Goal: Check status: Check status

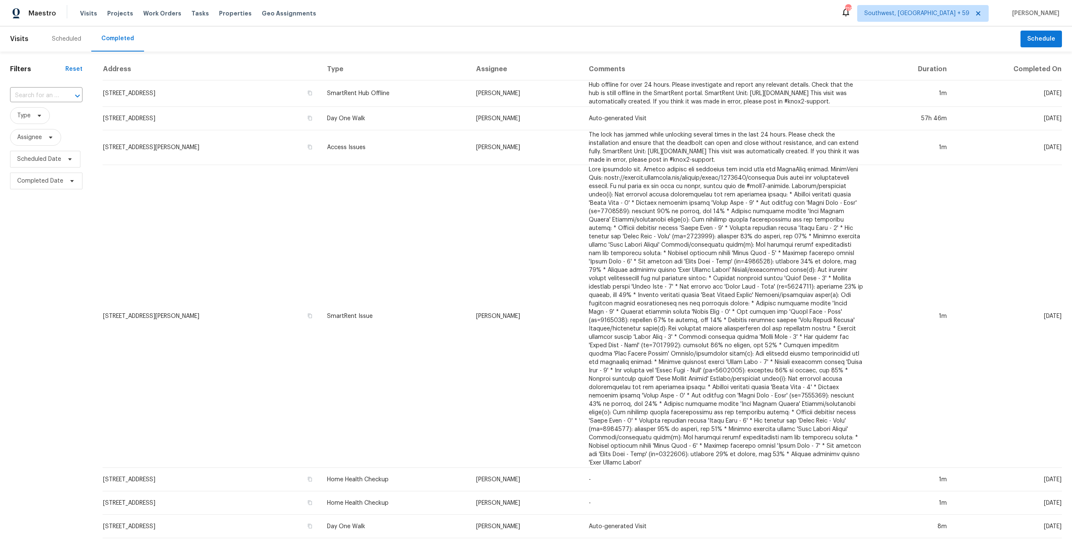
click at [32, 64] on div "Filters Reset ​ Type Assignee Scheduled Date Completed Date" at bounding box center [46, 457] width 93 height 813
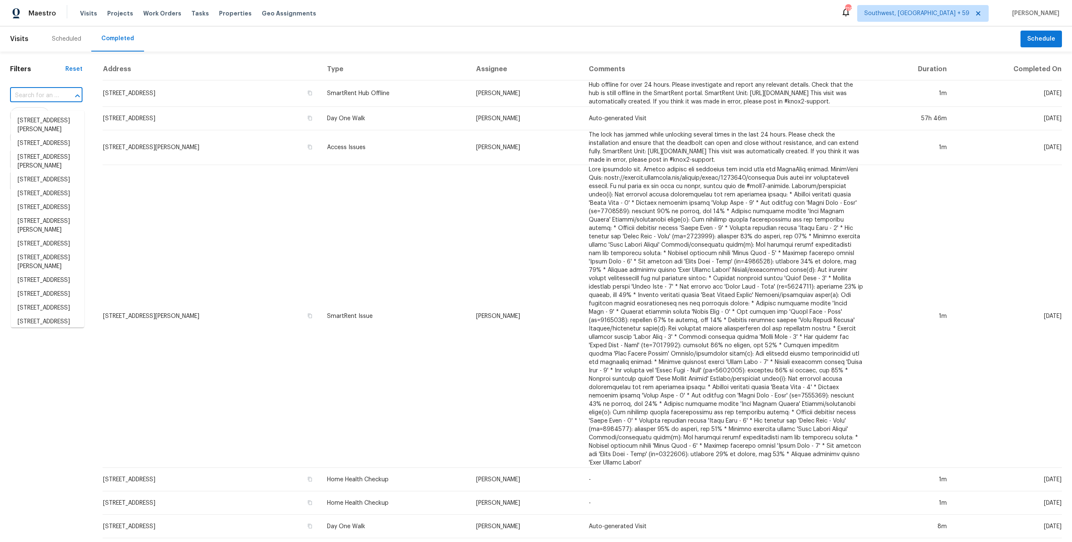
click at [39, 102] on input "text" at bounding box center [34, 95] width 49 height 13
paste input "5361 Silver Thistle Ln, Saint Cloud, FL 34772"
type input "5361 Silver Thistle Ln, Saint Cloud, FL 34772"
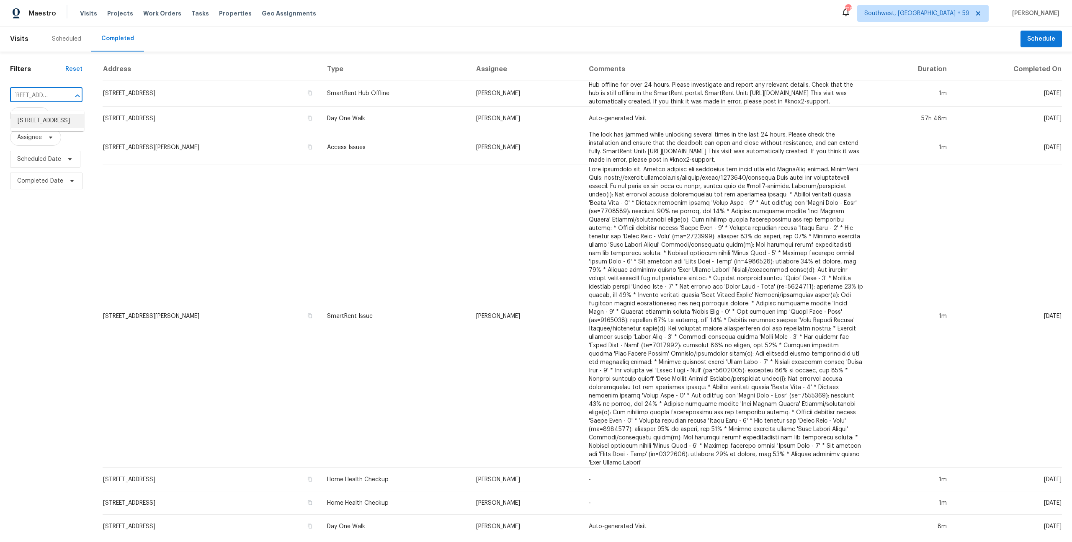
click at [37, 123] on li "5361 Silver Thistle Ln, Saint Cloud, FL 34772" at bounding box center [47, 121] width 73 height 14
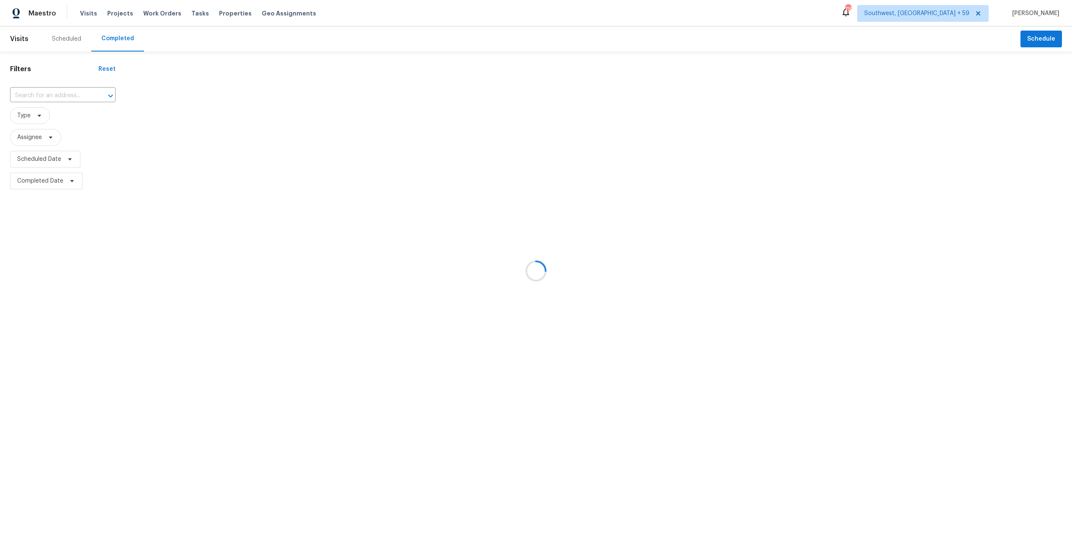
type input "5361 Silver Thistle Ln, Saint Cloud, FL 34772"
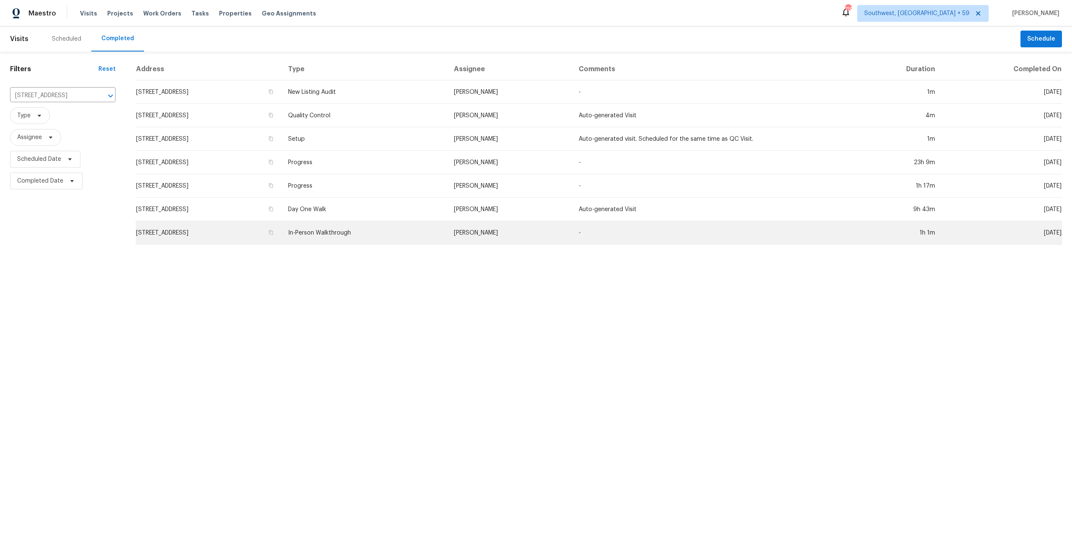
click at [196, 226] on td "5361 Silver Thistle Ln, Saint Cloud, FL 34772" at bounding box center [209, 232] width 146 height 23
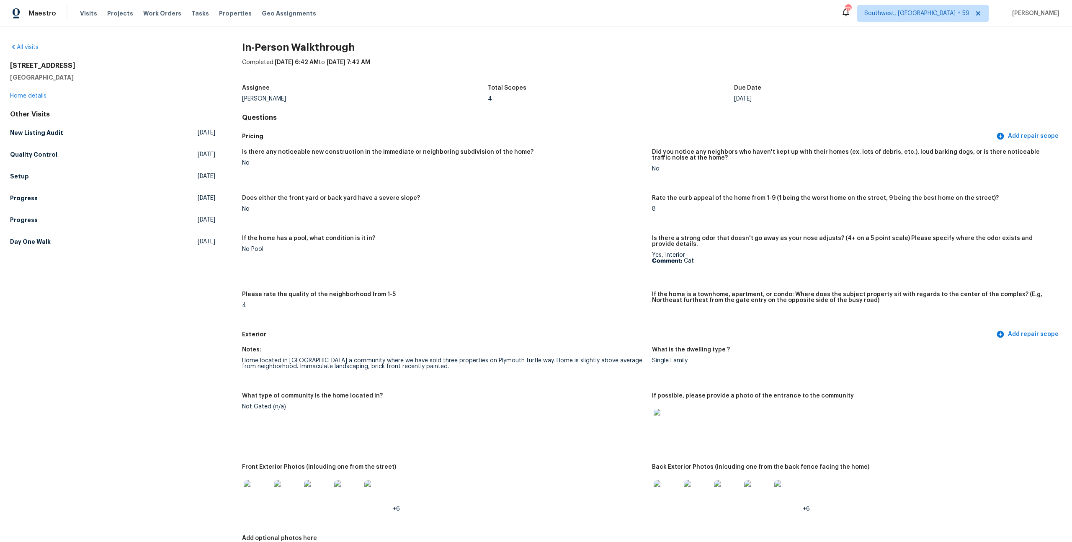
click at [43, 8] on div "Maestro" at bounding box center [28, 13] width 56 height 17
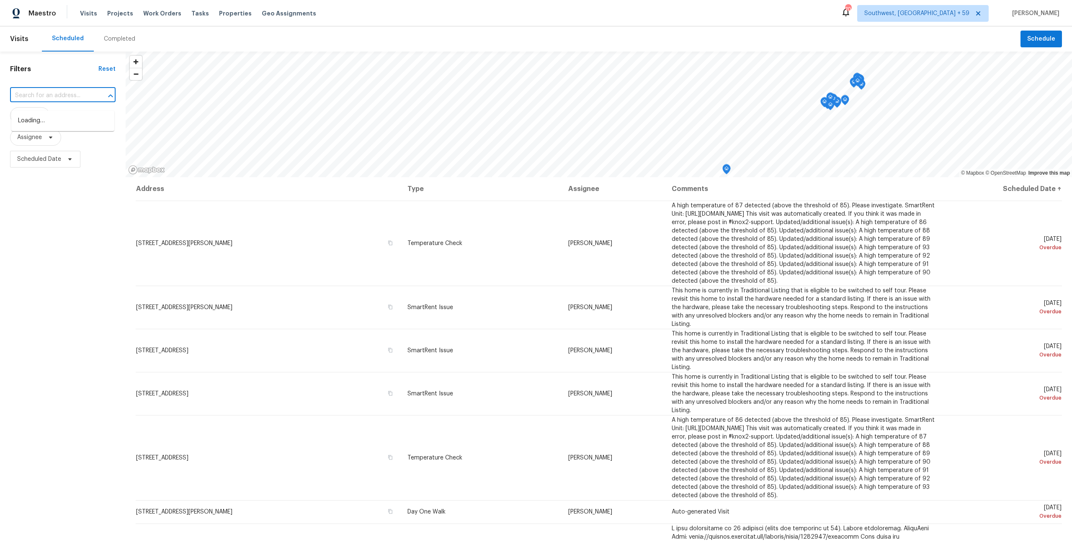
click at [56, 100] on input "text" at bounding box center [51, 95] width 82 height 13
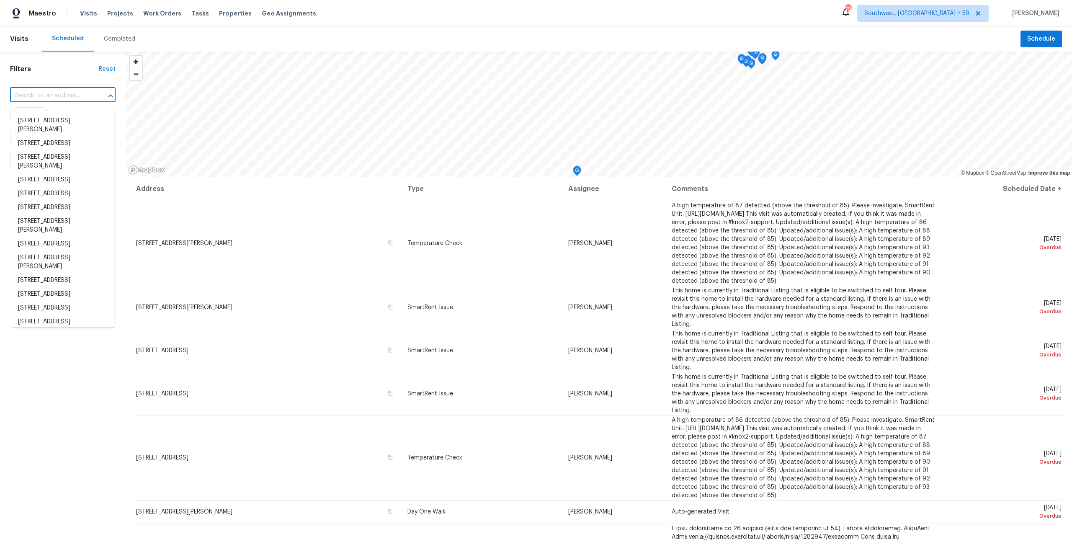
paste input "1249 12th St, Clermont, FL 34711"
type input "1249 12th St, Clermont, FL 34711"
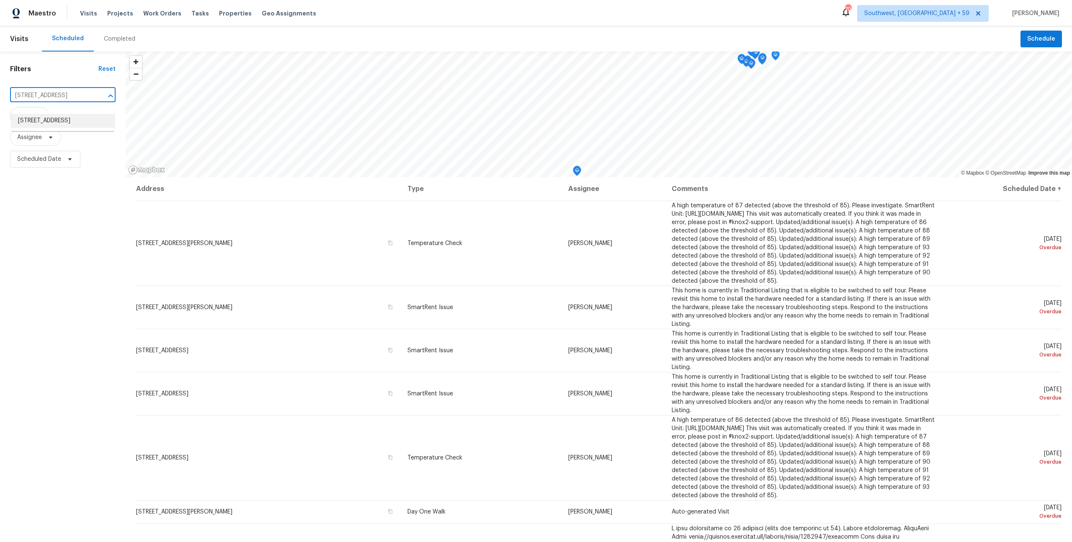
click at [50, 126] on li "1249 12th St, Clermont, FL 34711" at bounding box center [62, 121] width 103 height 14
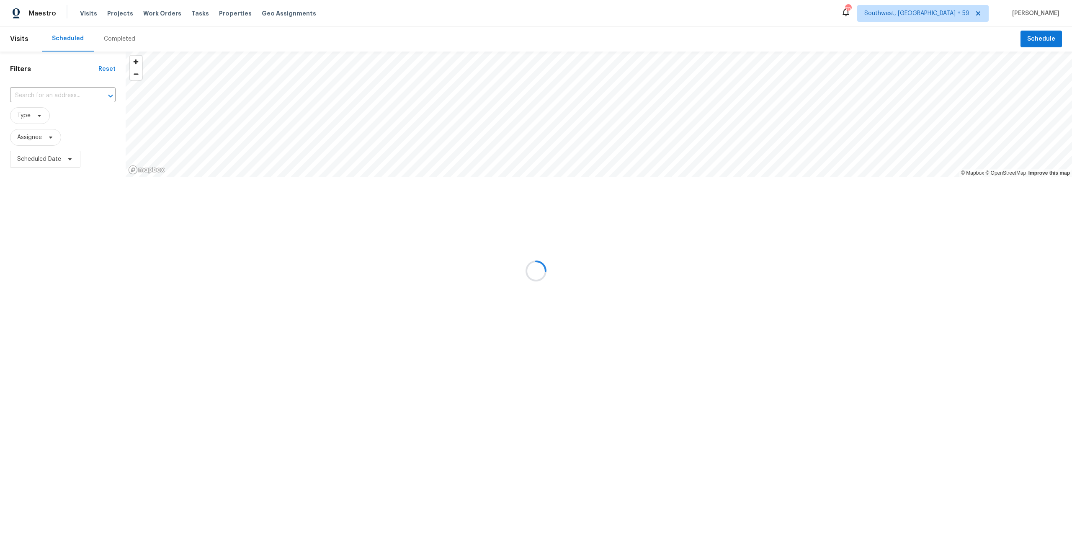
type input "1249 12th St, Clermont, FL 34711"
click at [129, 38] on div "Completed" at bounding box center [119, 39] width 31 height 8
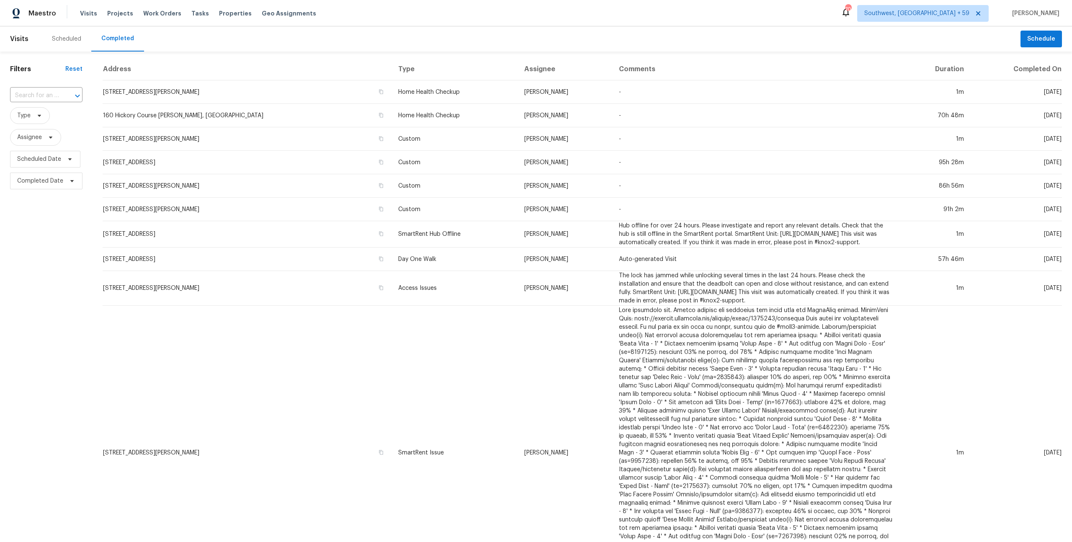
click at [54, 101] on input "text" at bounding box center [34, 95] width 49 height 13
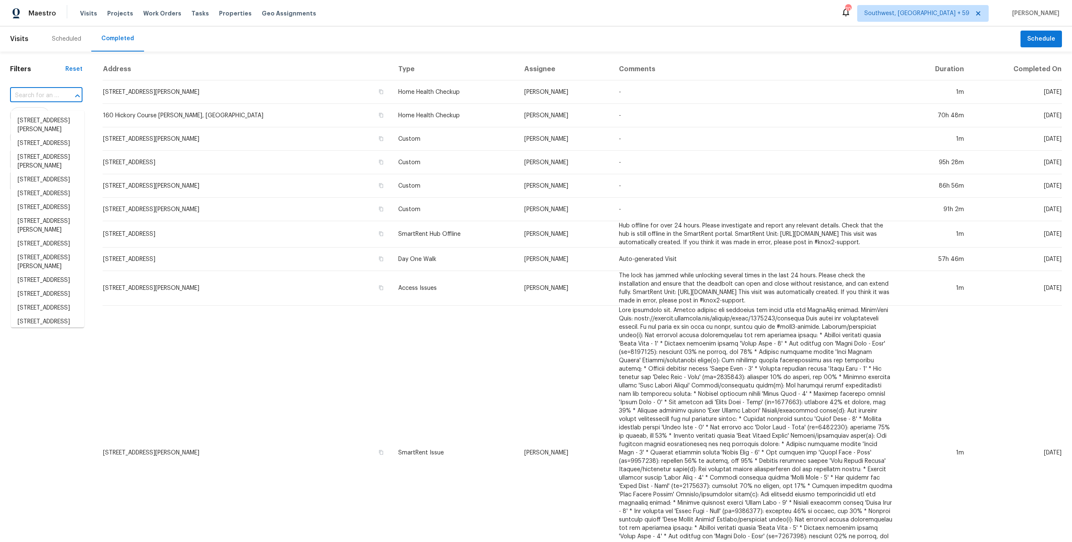
paste input "1249 12th St, Clermont, FL 34711"
type input "1249 12th St, Clermont, FL 34711"
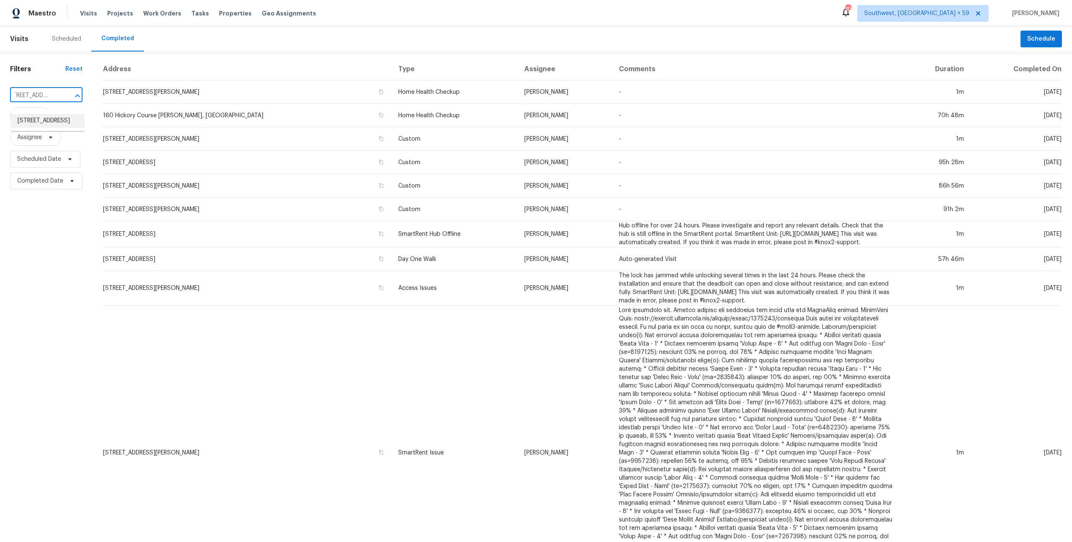
click at [50, 125] on li "1249 12th St, Clermont, FL 34711" at bounding box center [47, 121] width 73 height 14
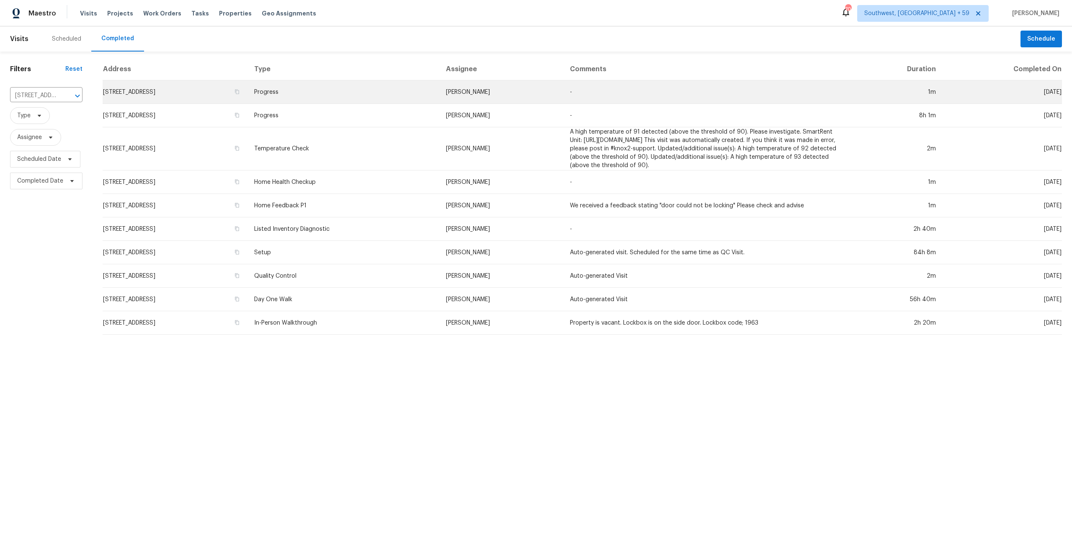
click at [244, 88] on td "1249 12th St, Clermont, FL 34711" at bounding box center [175, 91] width 145 height 23
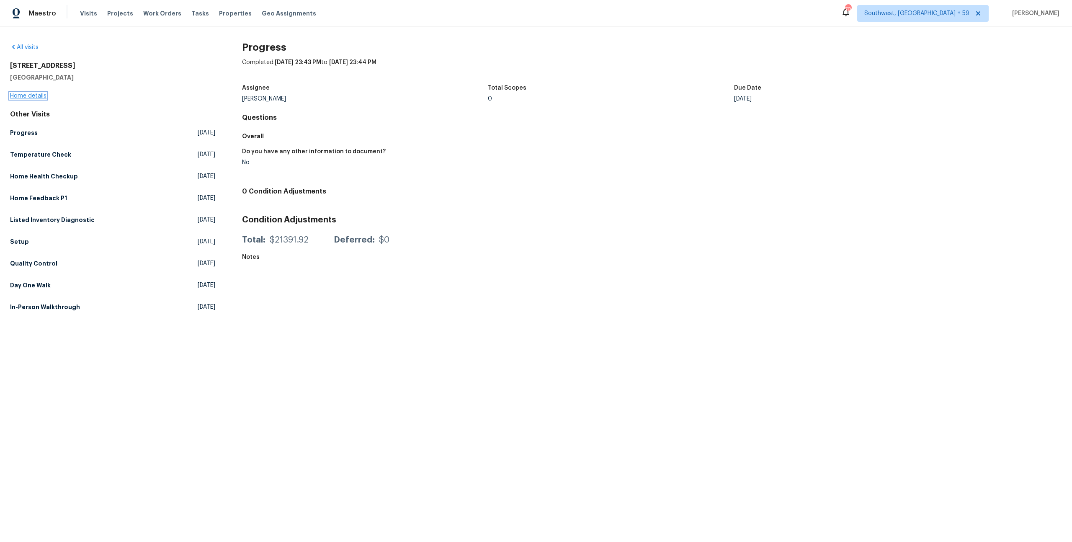
click at [14, 96] on link "Home details" at bounding box center [28, 96] width 36 height 6
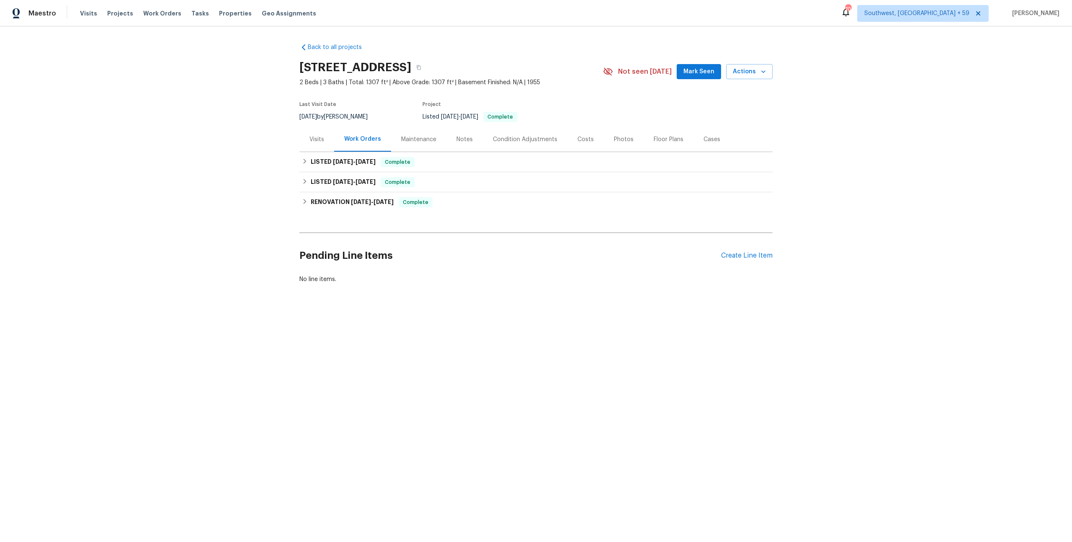
click at [530, 144] on div "Condition Adjustments" at bounding box center [525, 139] width 64 height 8
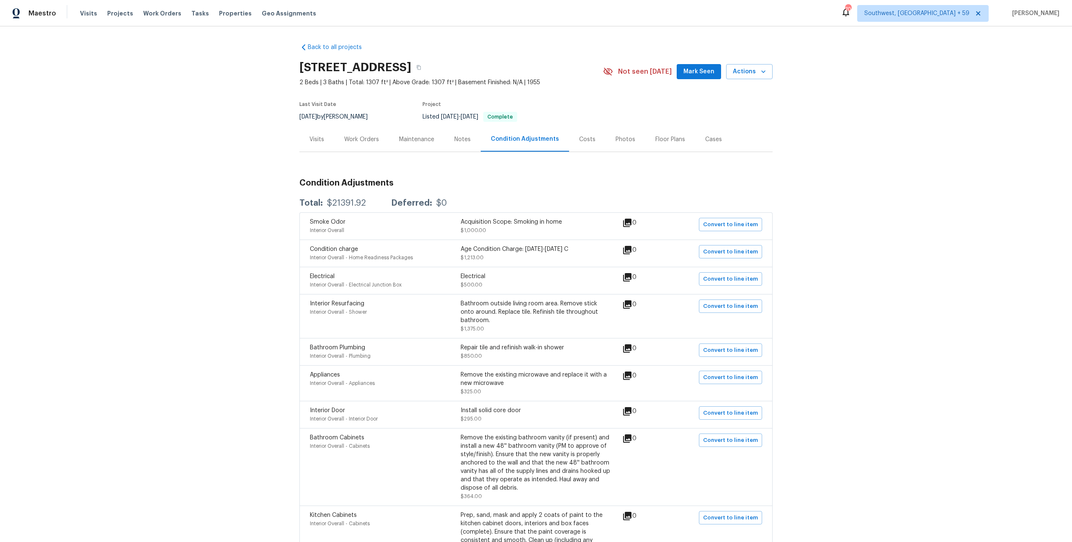
click at [453, 152] on div "Notes" at bounding box center [462, 139] width 36 height 25
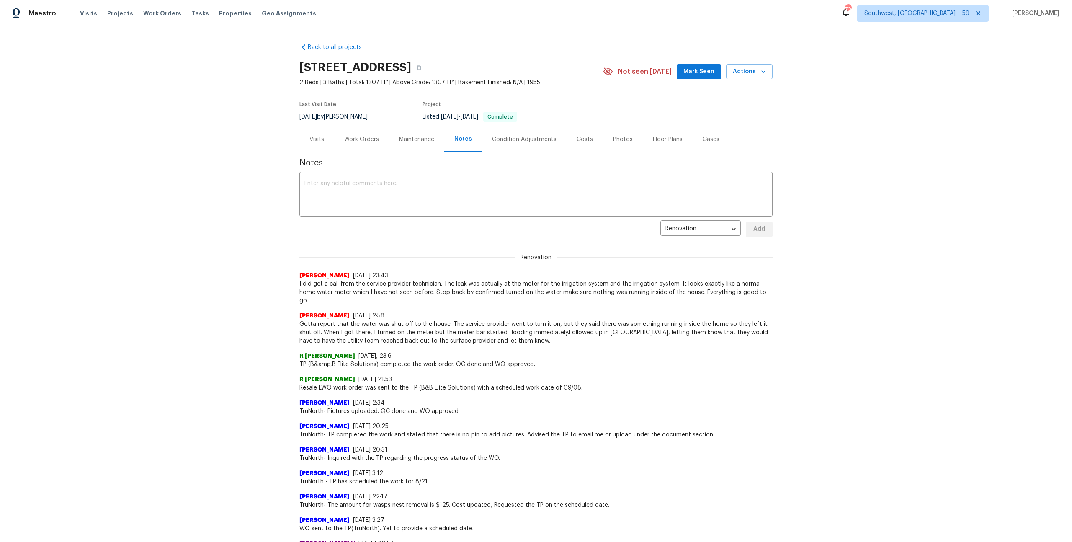
click at [377, 152] on div "Work Orders" at bounding box center [361, 139] width 55 height 25
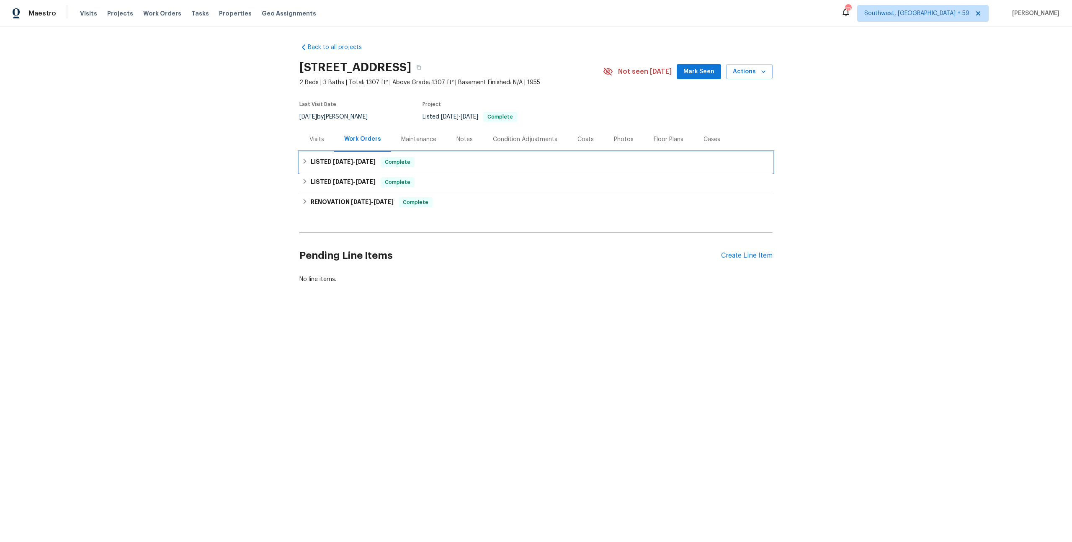
click at [372, 165] on span "9/5/25" at bounding box center [365, 162] width 20 height 6
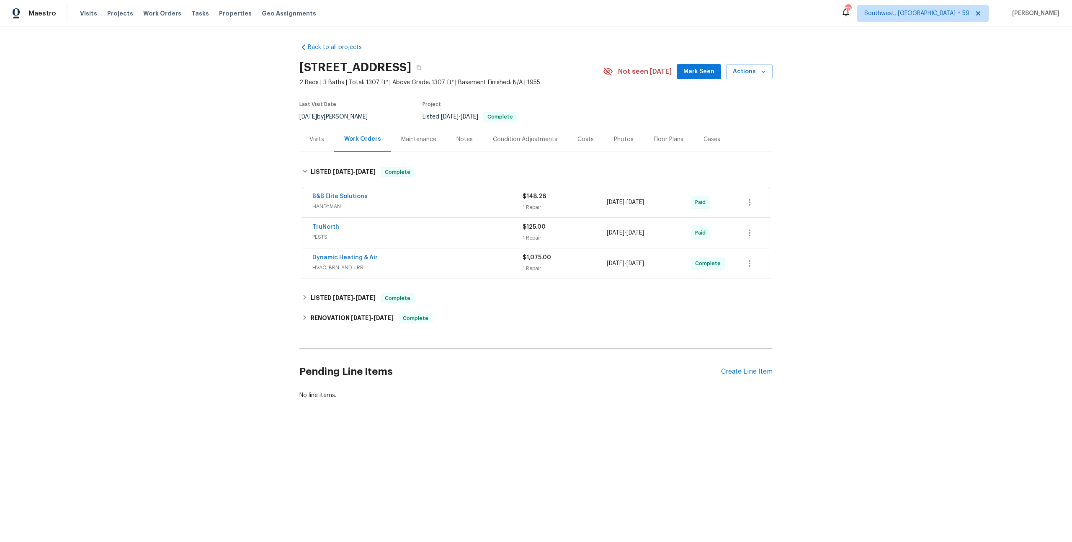
click at [319, 152] on div "Visits" at bounding box center [316, 139] width 35 height 25
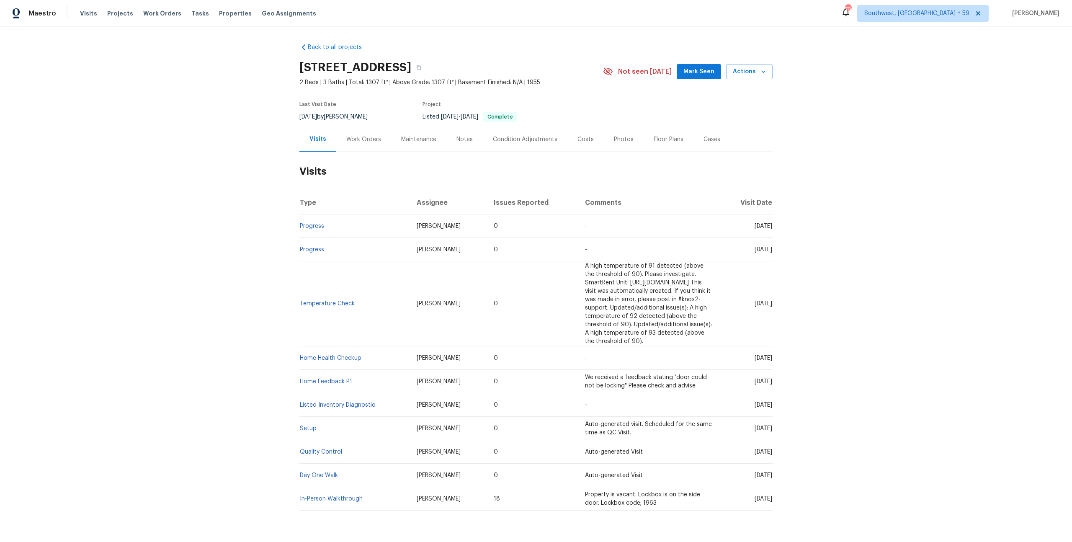
click at [432, 144] on div "Maintenance" at bounding box center [418, 139] width 35 height 8
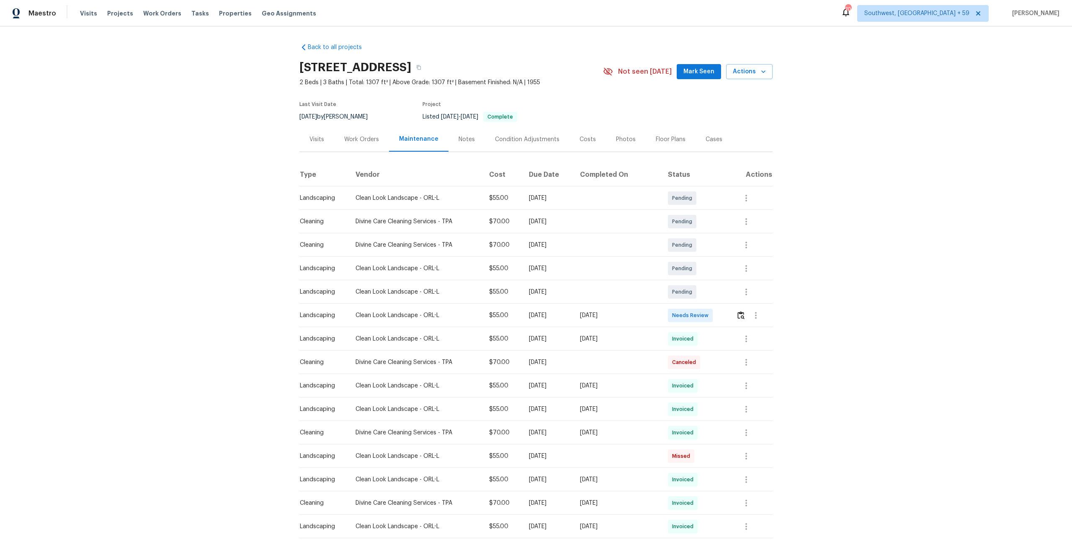
click at [462, 148] on div "Notes" at bounding box center [466, 139] width 36 height 25
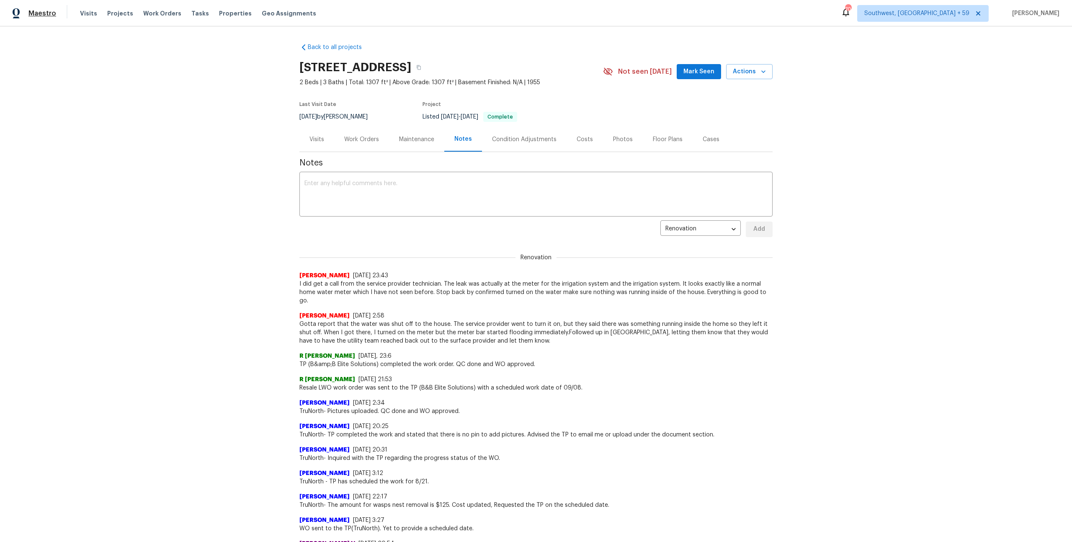
click at [44, 17] on span "Maestro" at bounding box center [42, 13] width 28 height 8
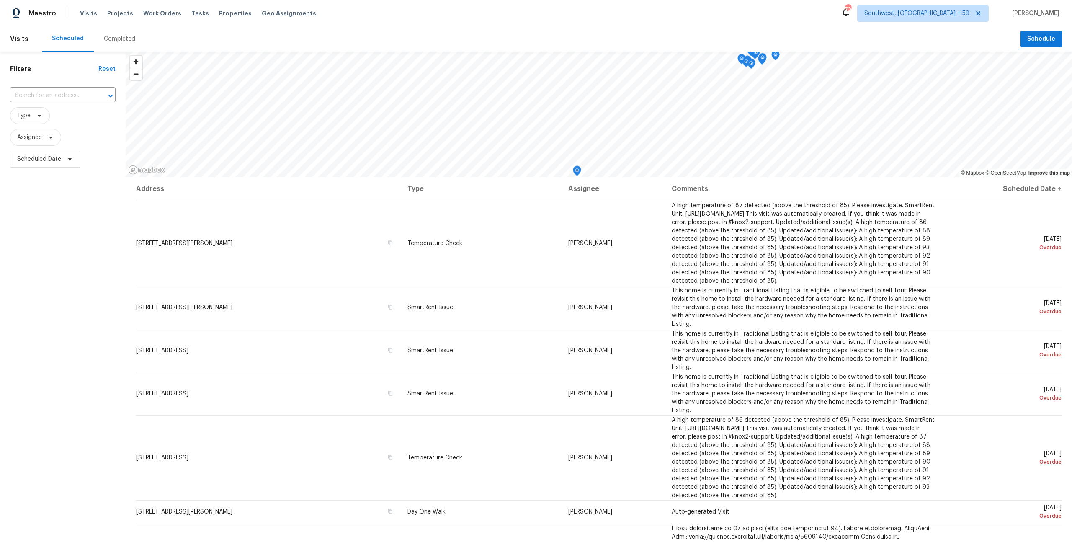
click at [129, 40] on div "Completed" at bounding box center [119, 39] width 31 height 8
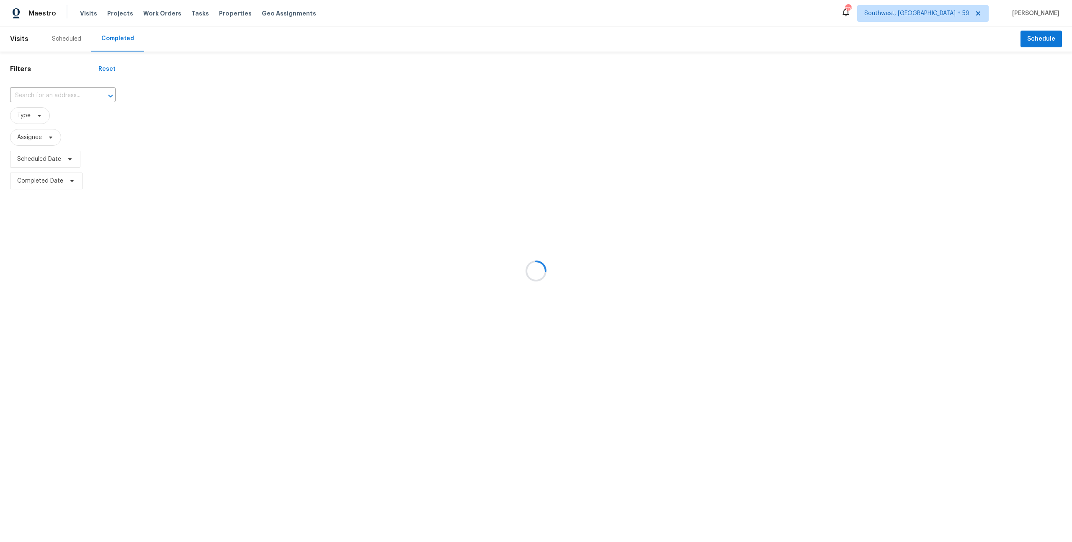
click at [47, 101] on div at bounding box center [536, 271] width 1072 height 542
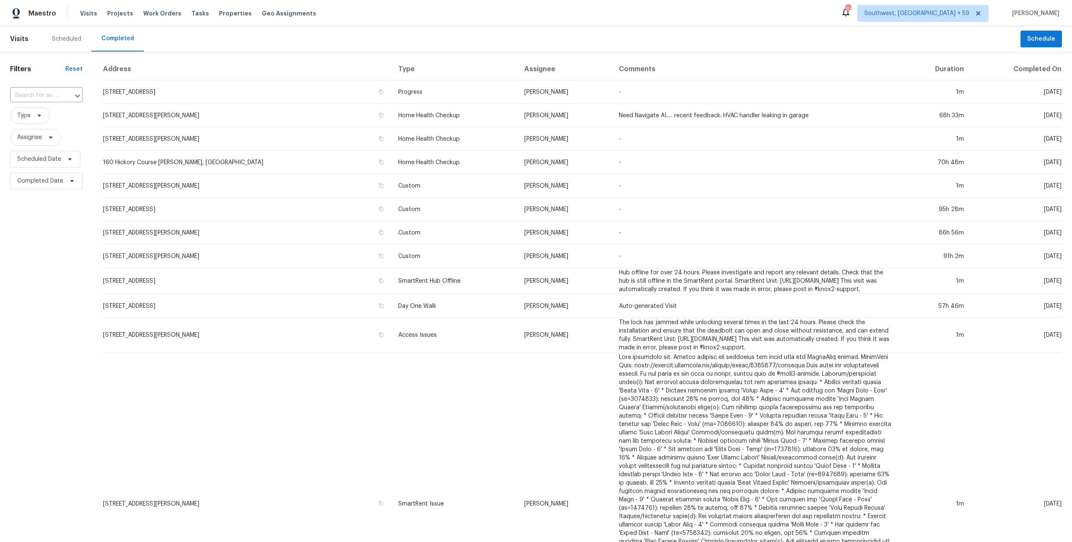
click at [61, 99] on div at bounding box center [72, 96] width 22 height 12
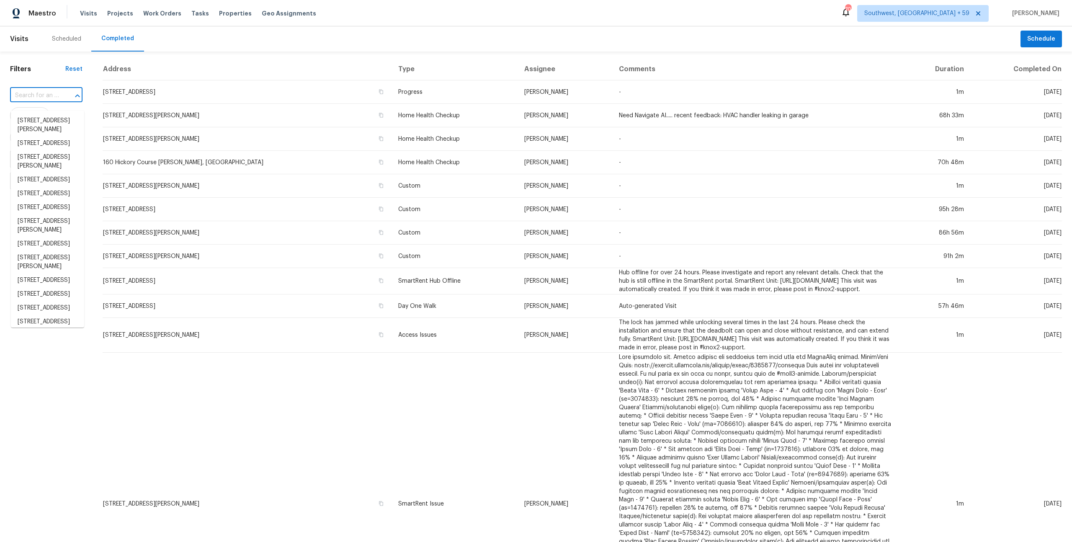
paste input "[STREET_ADDRESS]"
type input "[STREET_ADDRESS]"
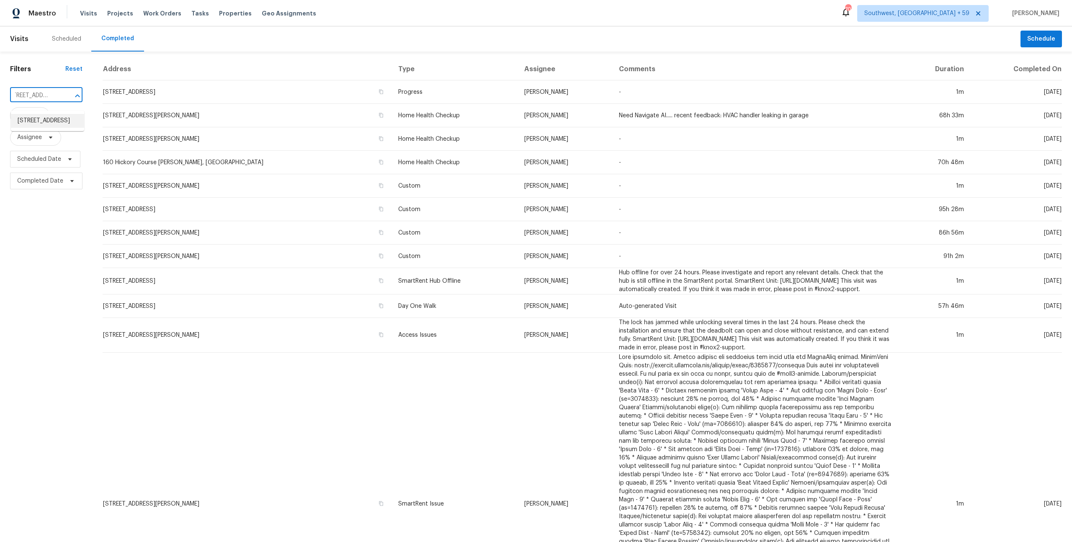
click at [49, 126] on li "[STREET_ADDRESS]" at bounding box center [47, 121] width 73 height 14
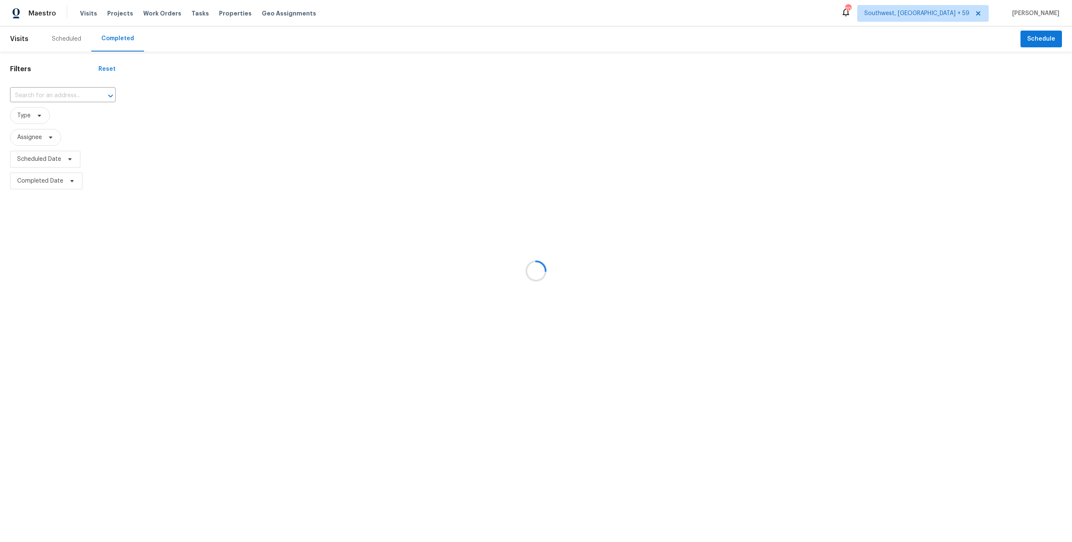
type input "[STREET_ADDRESS]"
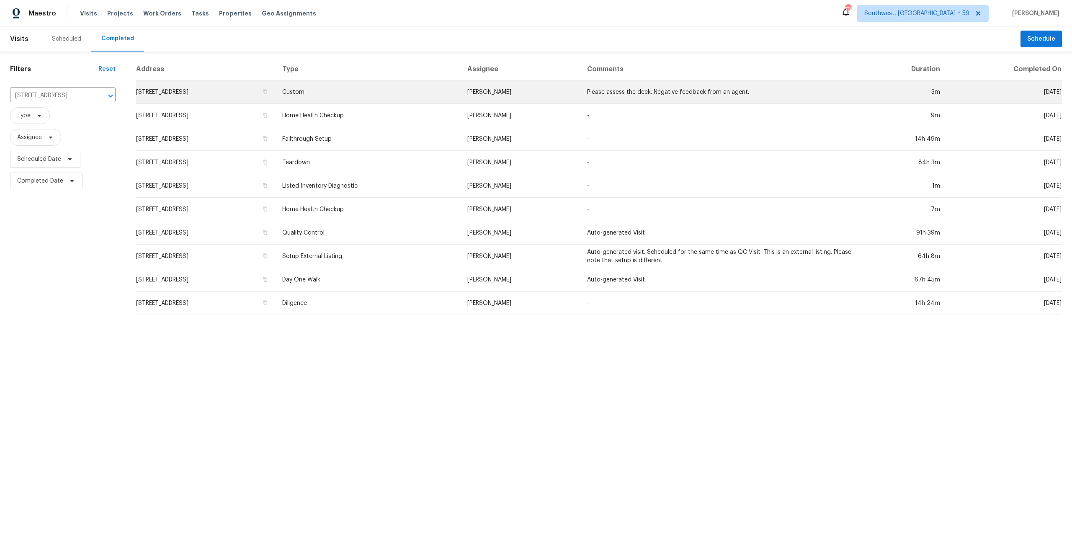
click at [177, 95] on td "[STREET_ADDRESS]" at bounding box center [206, 91] width 140 height 23
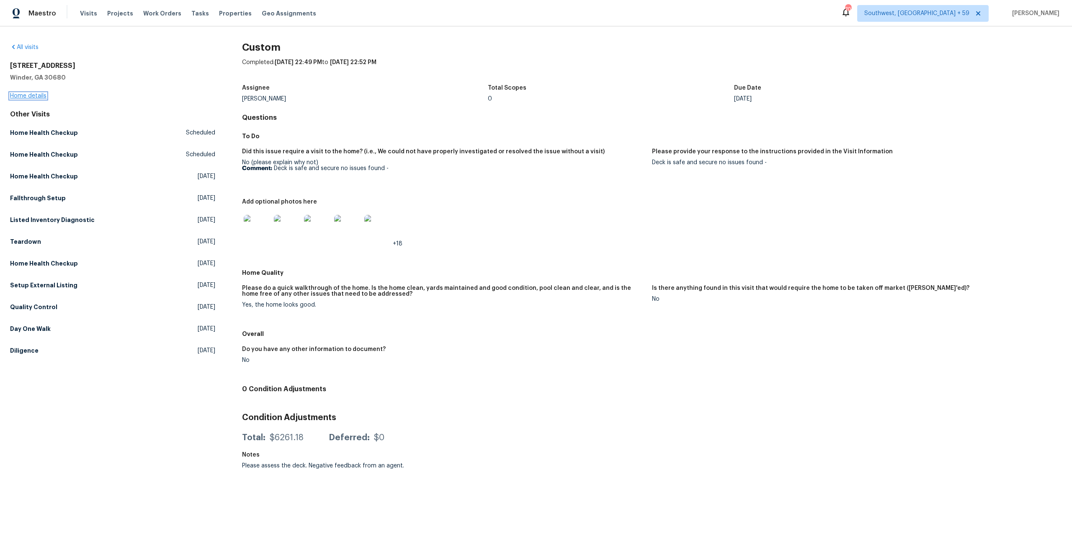
click at [36, 97] on link "Home details" at bounding box center [28, 96] width 36 height 6
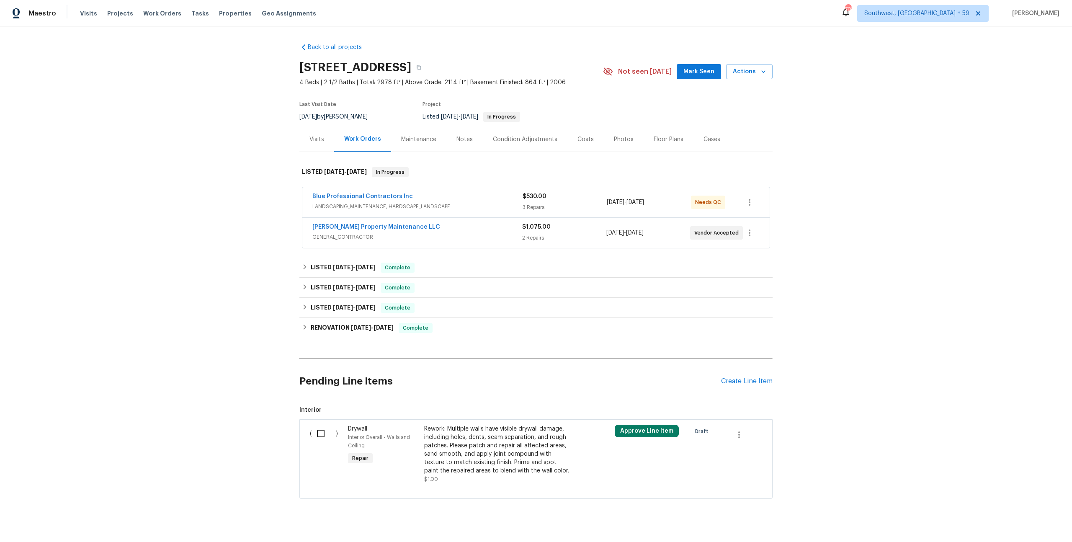
click at [334, 217] on div "Blue Professional Contractors Inc LANDSCAPING_MAINTENANCE, HARDSCAPE_LANDSCAPE …" at bounding box center [535, 202] width 467 height 30
click at [347, 243] on div "[PERSON_NAME] Property Maintenance LLC GENERAL_CONTRACTOR" at bounding box center [417, 233] width 210 height 20
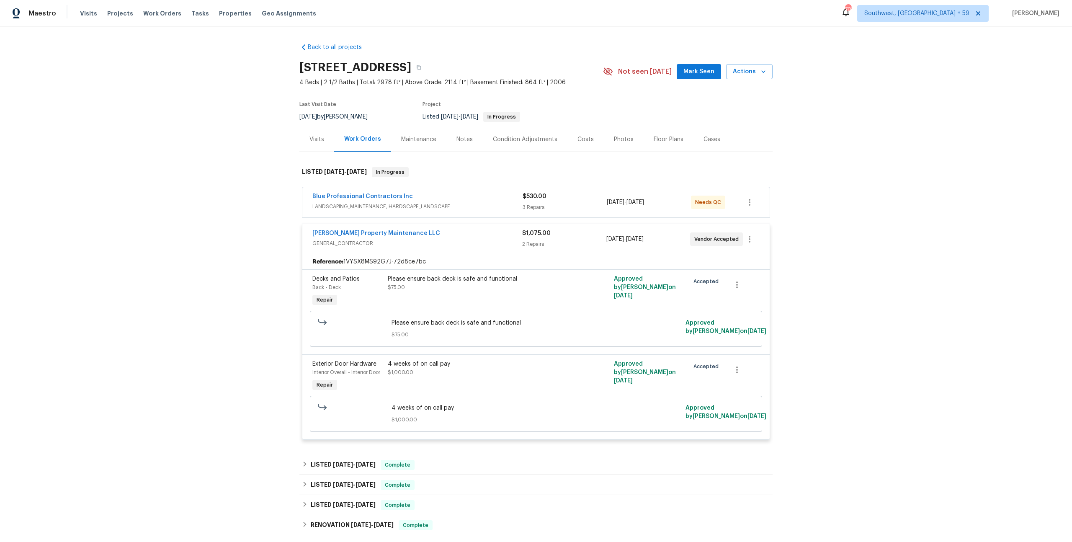
click at [373, 211] on span "LANDSCAPING_MAINTENANCE, HARDSCAPE_LANDSCAPE" at bounding box center [417, 206] width 210 height 8
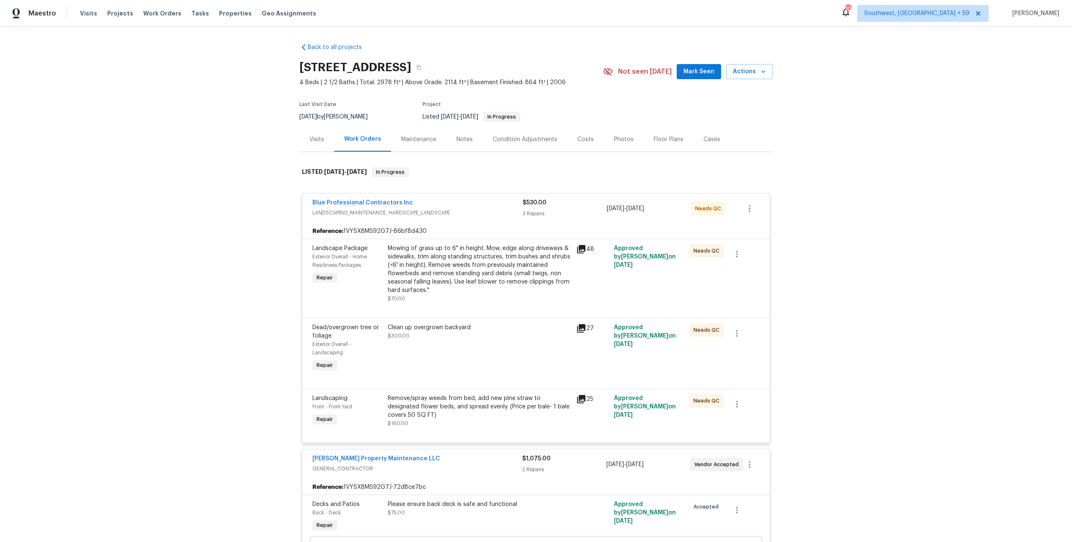
click at [475, 152] on div "Notes" at bounding box center [464, 139] width 36 height 25
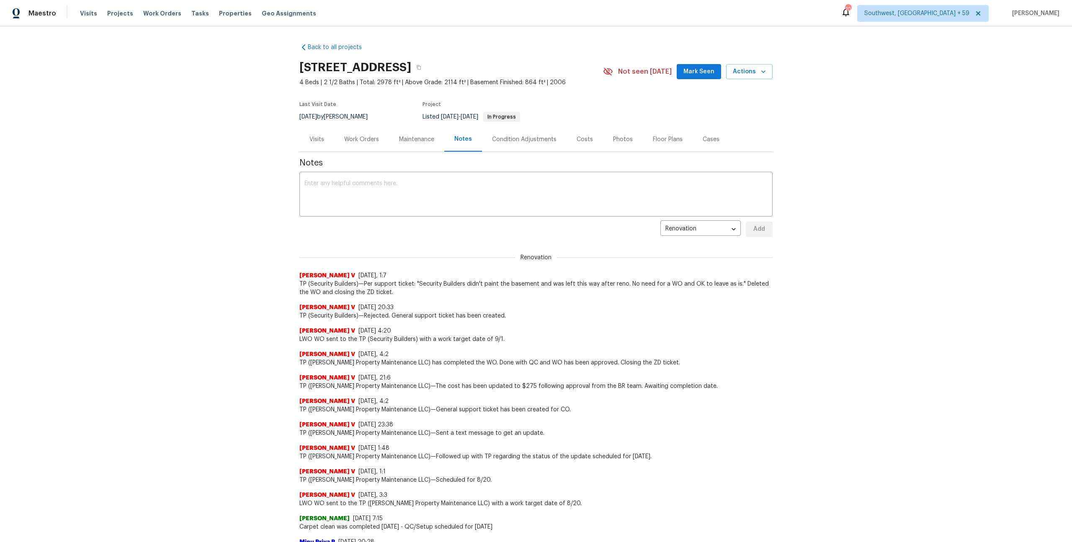
click at [421, 140] on div "Maintenance" at bounding box center [416, 139] width 55 height 25
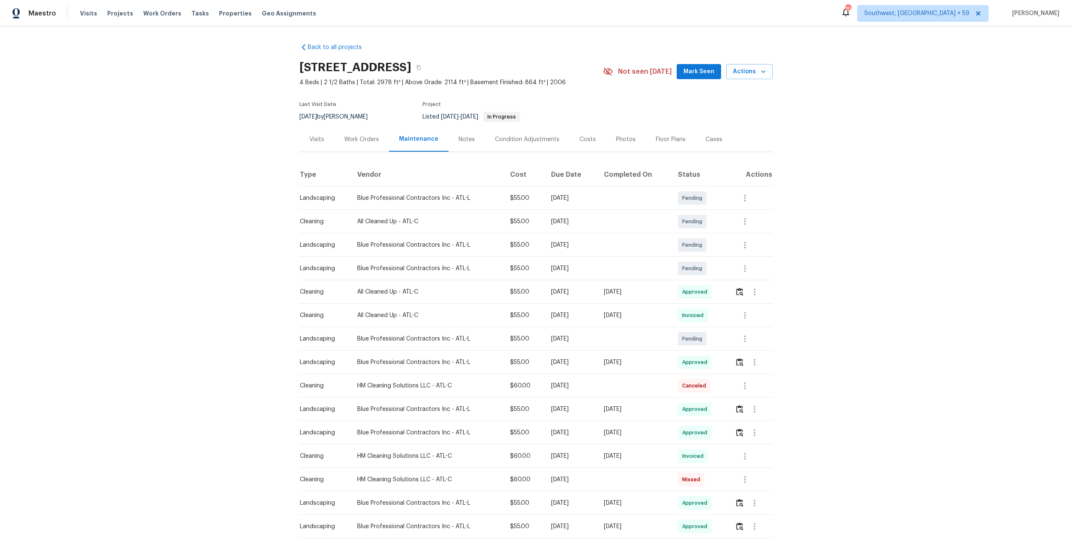
click at [367, 144] on div "Work Orders" at bounding box center [361, 139] width 35 height 8
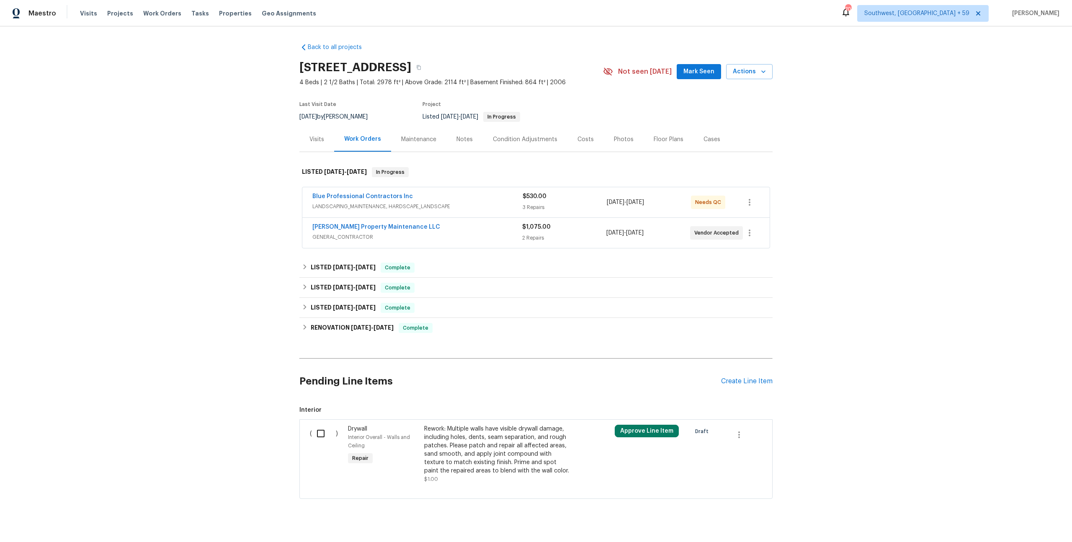
click at [318, 144] on div "Visits" at bounding box center [316, 139] width 15 height 8
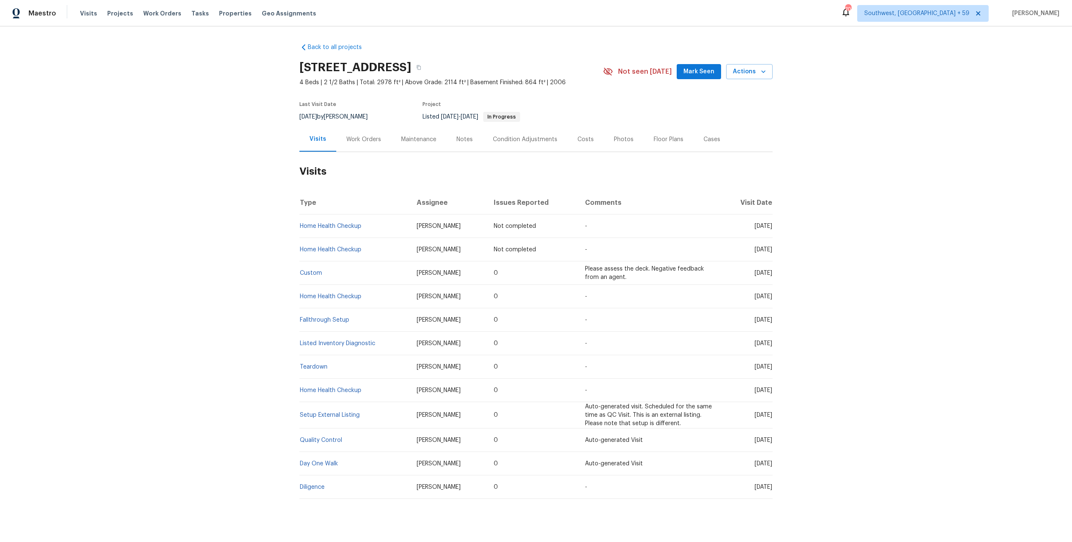
click at [354, 144] on div "Work Orders" at bounding box center [363, 139] width 35 height 8
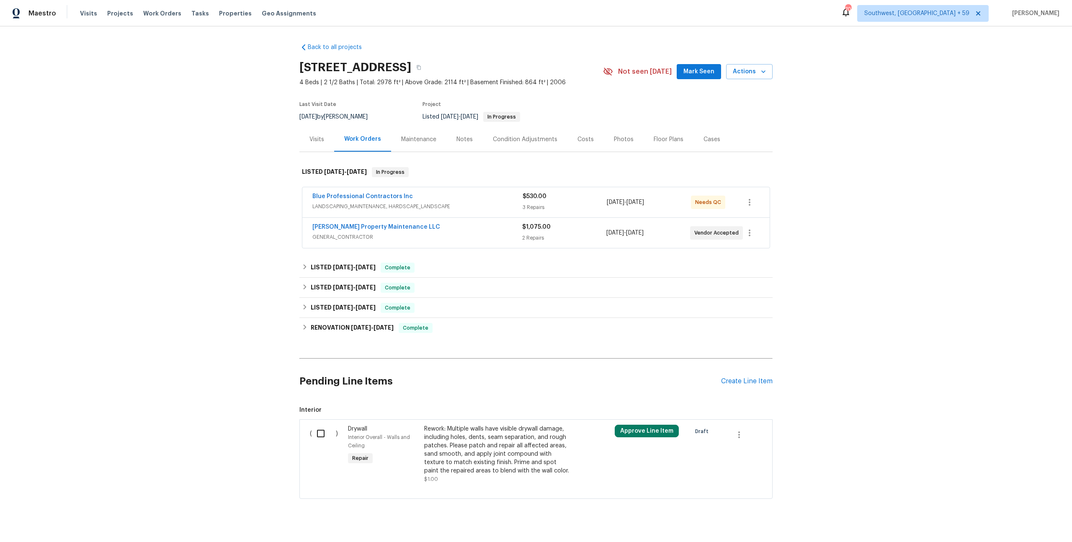
click at [368, 212] on div "Blue Professional Contractors Inc LANDSCAPING_MAINTENANCE, HARDSCAPE_LANDSCAPE" at bounding box center [417, 202] width 210 height 20
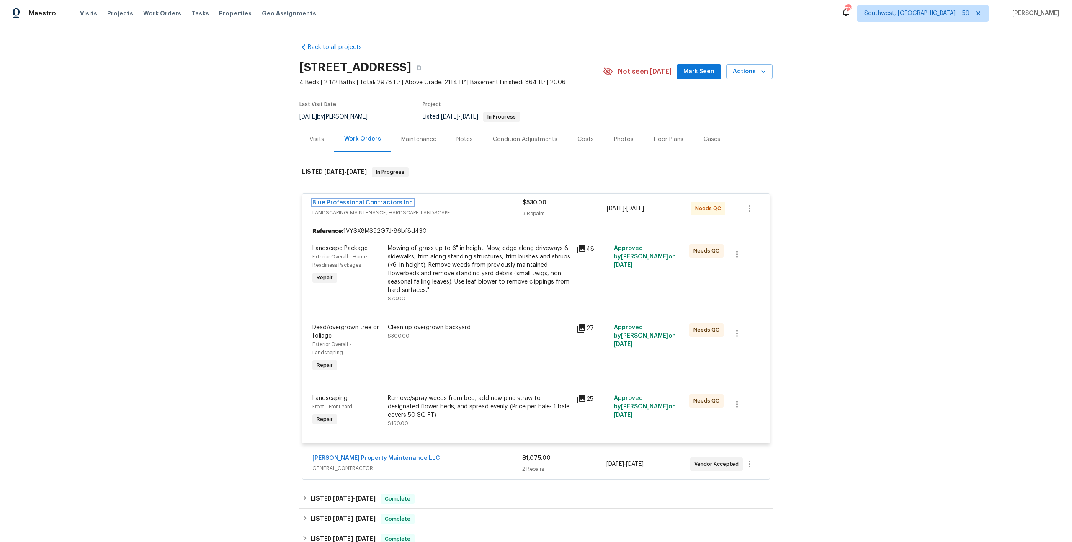
click at [369, 206] on link "Blue Professional Contractors Inc" at bounding box center [362, 203] width 100 height 6
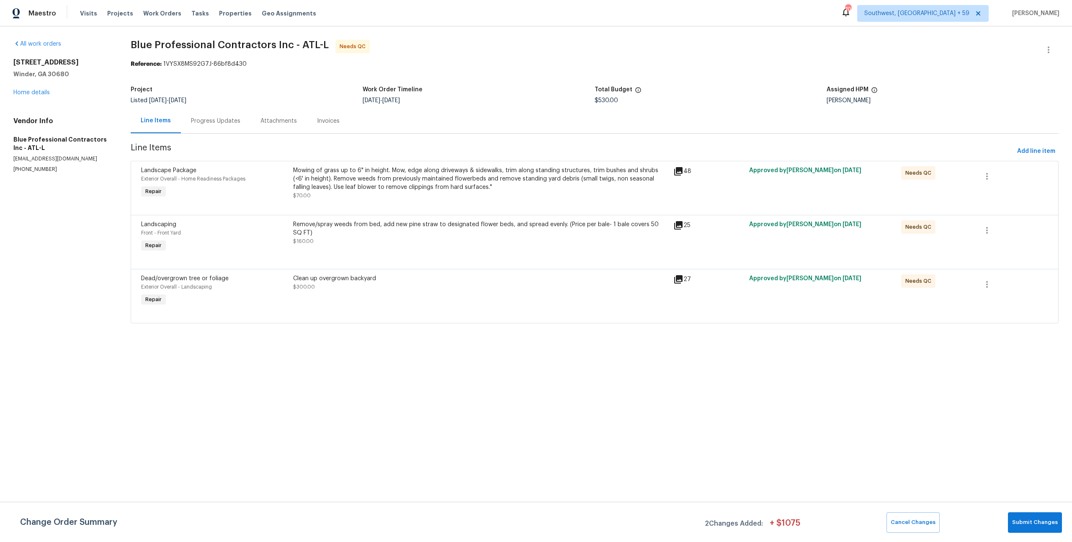
click at [249, 125] on div "Progress Updates" at bounding box center [215, 120] width 69 height 25
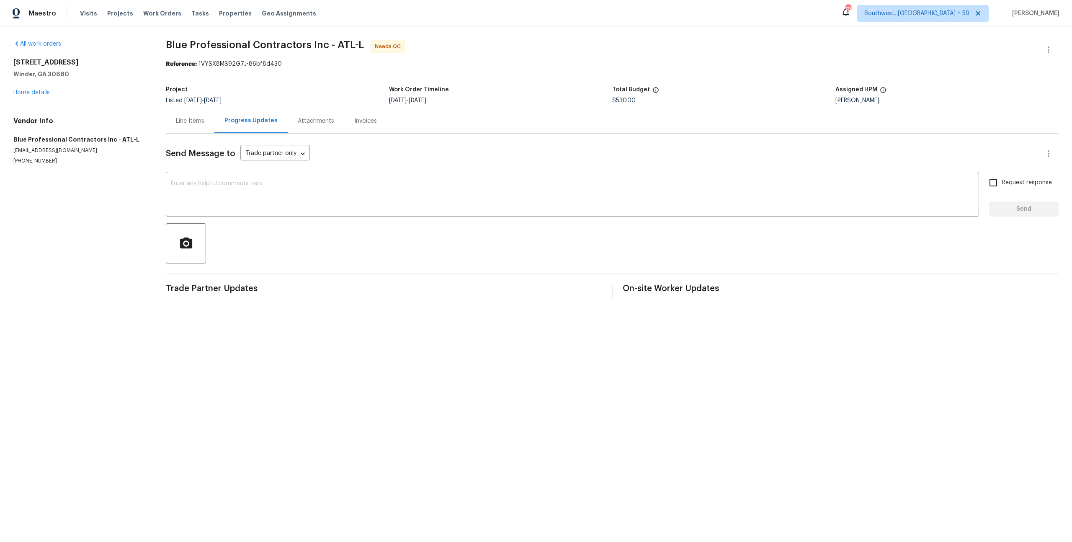
click at [190, 123] on div "Line Items" at bounding box center [190, 120] width 49 height 25
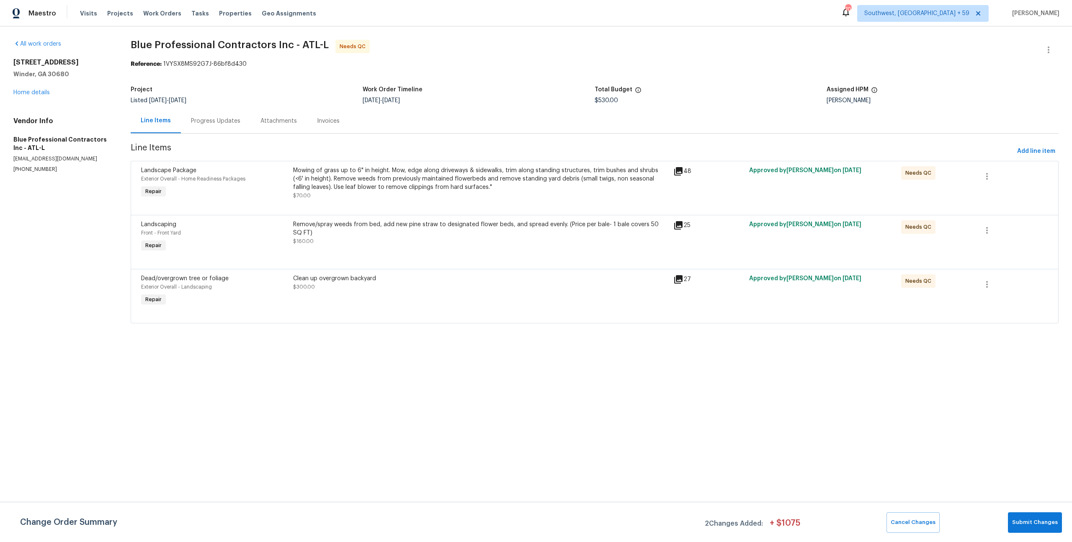
click at [233, 125] on div "Progress Updates" at bounding box center [215, 121] width 49 height 8
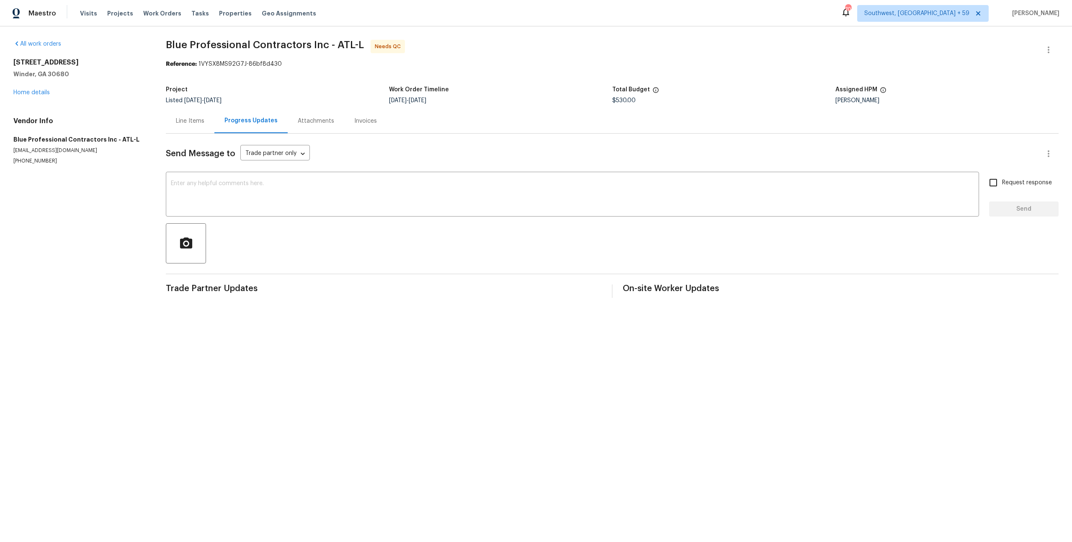
click at [336, 133] on div "Attachments" at bounding box center [316, 120] width 57 height 25
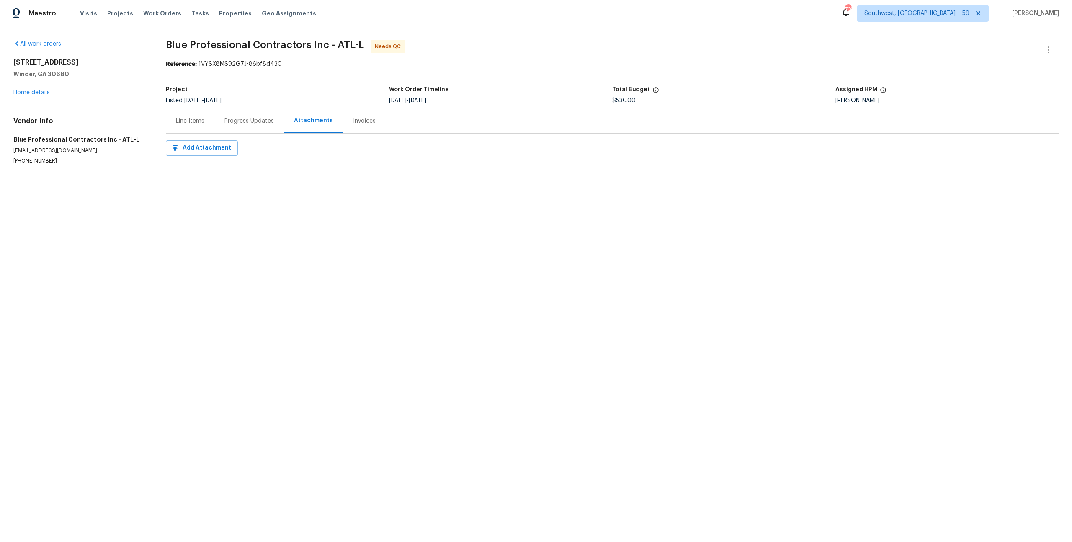
click at [199, 125] on div "Line Items" at bounding box center [190, 121] width 28 height 8
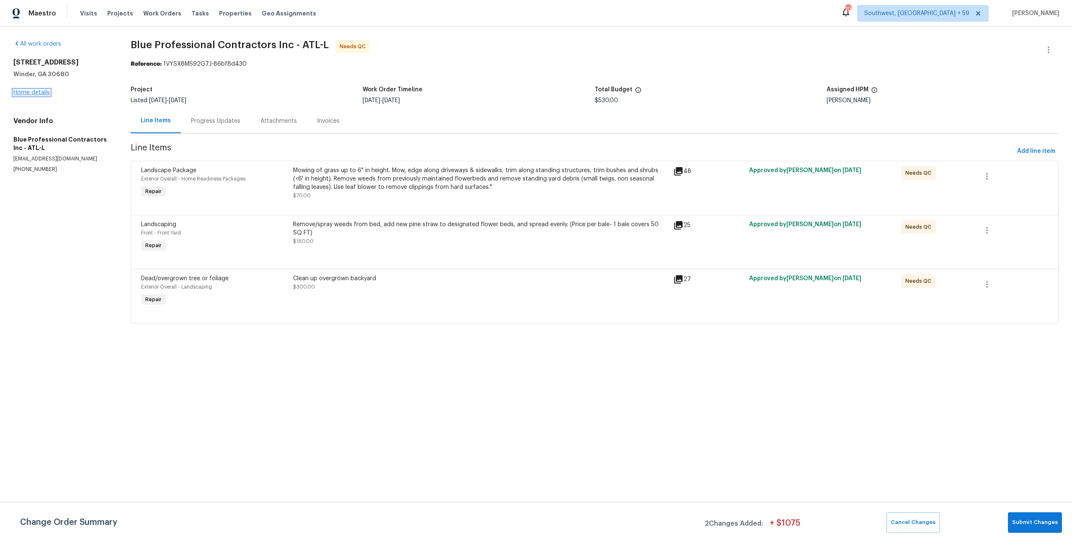
click at [33, 95] on link "Home details" at bounding box center [31, 93] width 36 height 6
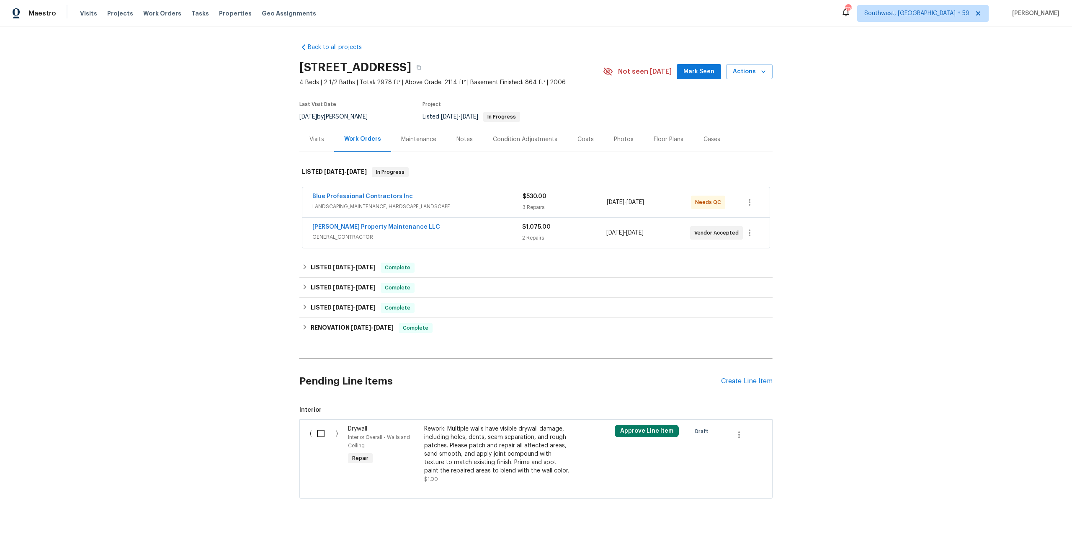
click at [386, 248] on div "Glen Property Maintenance LLC GENERAL_CONTRACTOR $1,075.00 2 Repairs 9/11/2025 …" at bounding box center [535, 233] width 467 height 30
click at [352, 241] on span "GENERAL_CONTRACTOR" at bounding box center [417, 237] width 210 height 8
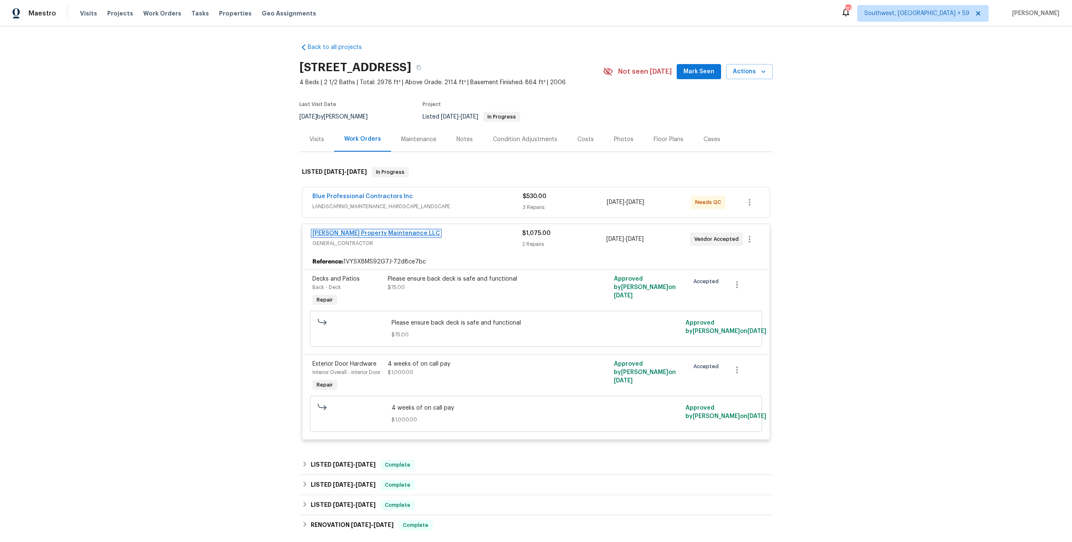
click at [363, 236] on link "Glen Property Maintenance LLC" at bounding box center [376, 233] width 128 height 6
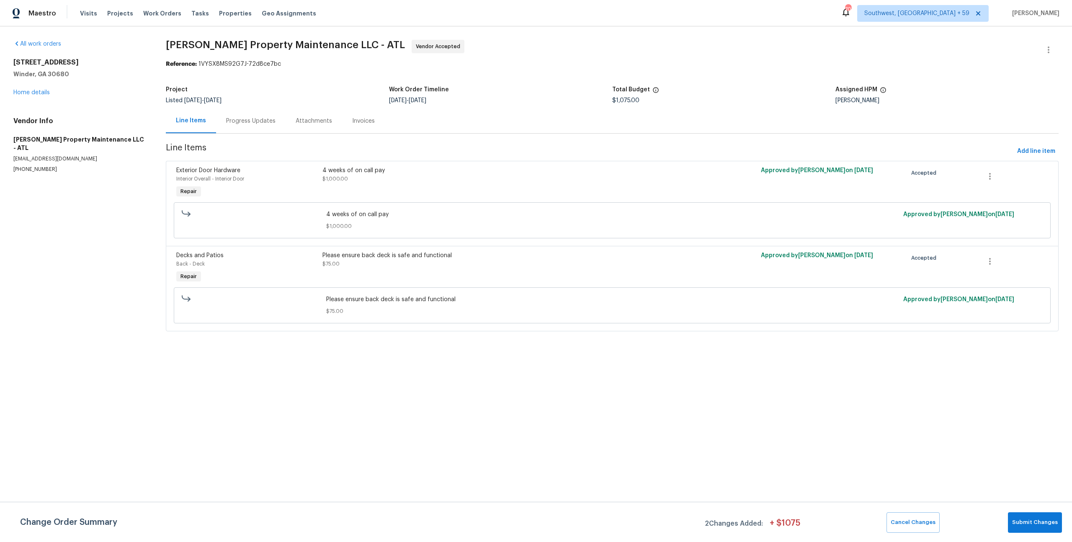
click at [268, 125] on div "Progress Updates" at bounding box center [250, 121] width 49 height 8
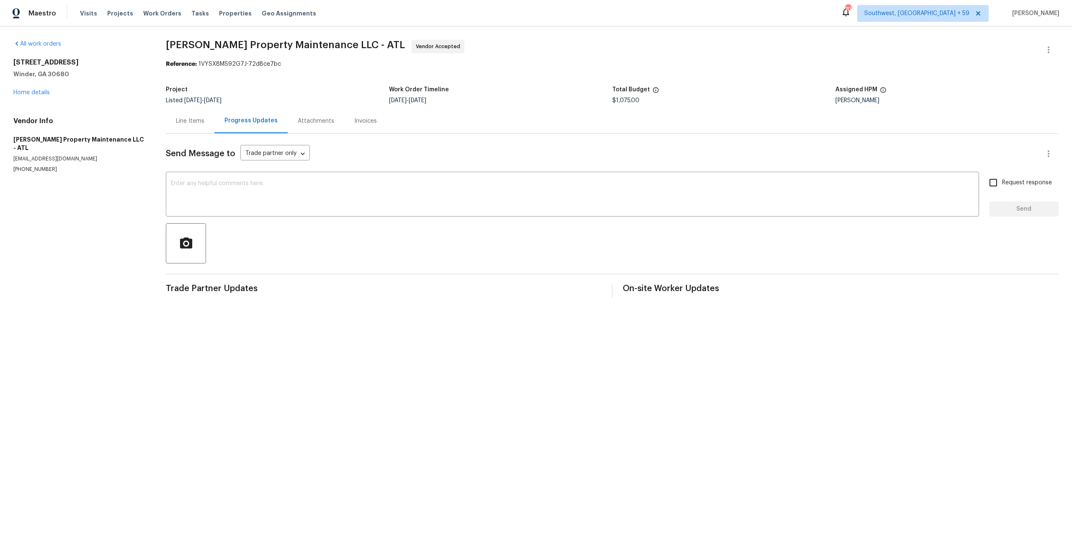
click at [203, 125] on div "Line Items" at bounding box center [190, 121] width 28 height 8
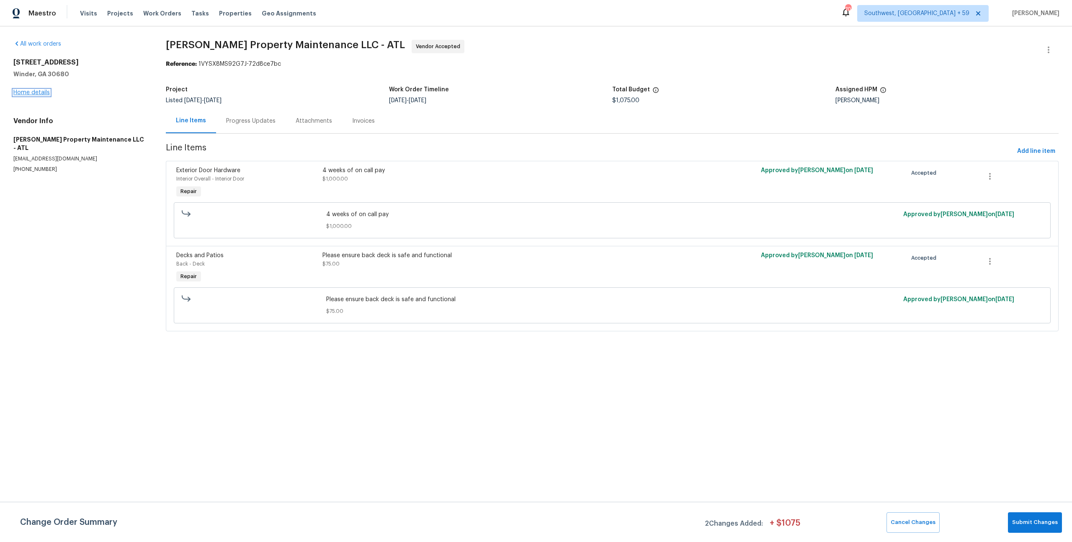
click at [40, 95] on link "Home details" at bounding box center [31, 93] width 36 height 6
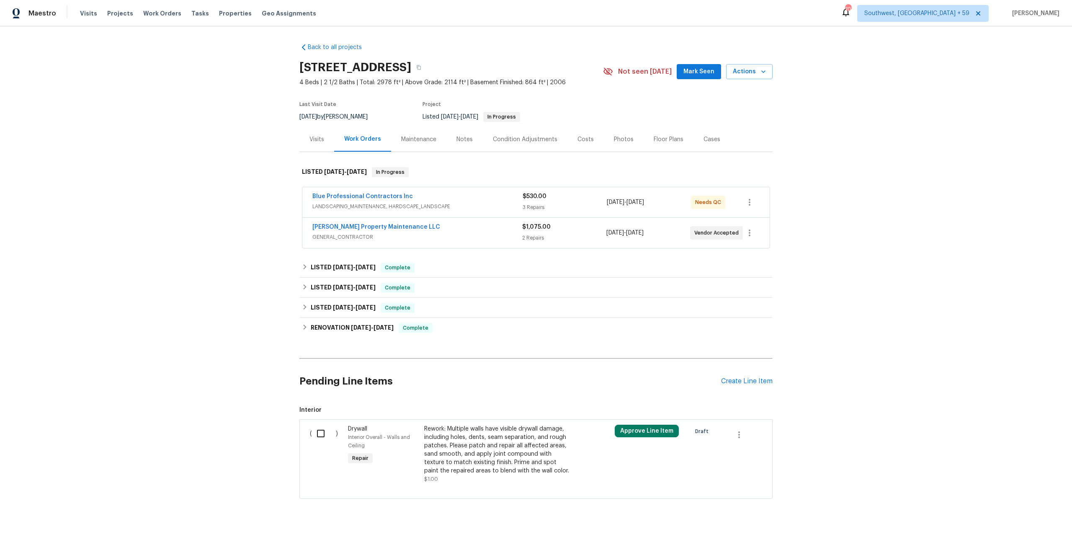
click at [386, 211] on span "LANDSCAPING_MAINTENANCE, HARDSCAPE_LANDSCAPE" at bounding box center [417, 206] width 210 height 8
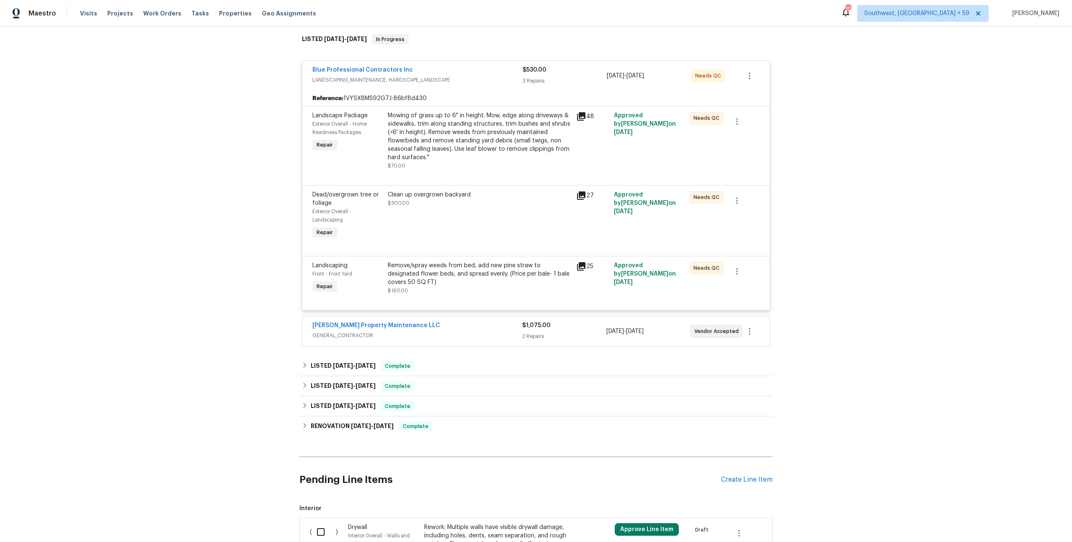
scroll to position [105, 0]
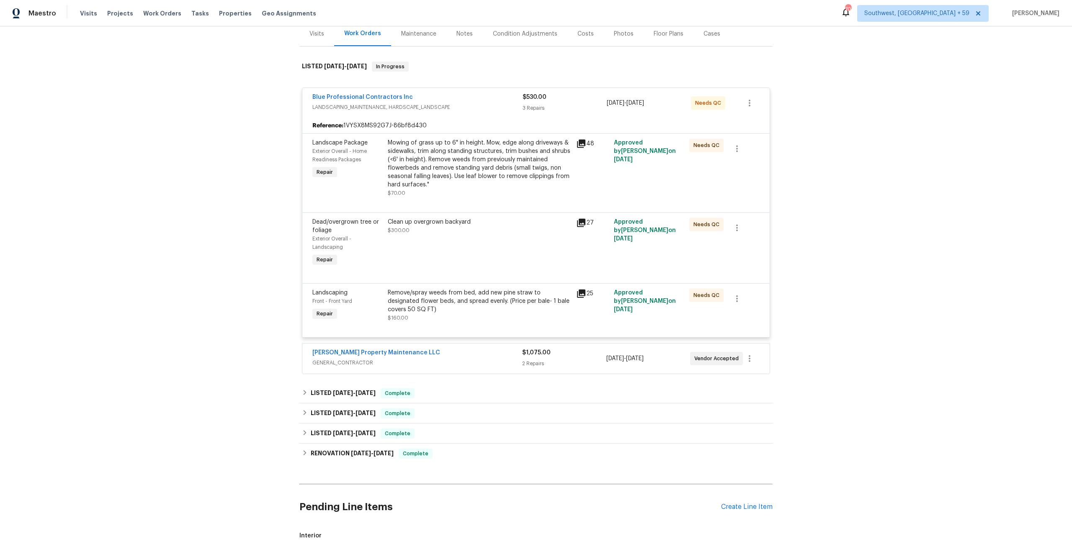
click at [585, 148] on icon at bounding box center [581, 143] width 8 height 8
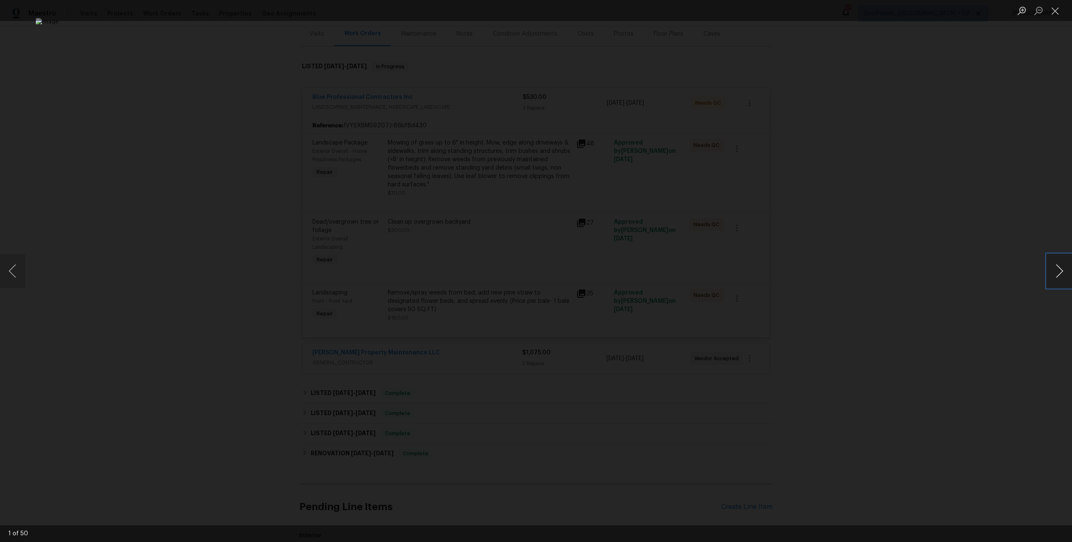
click at [1060, 273] on button "Next image" at bounding box center [1059, 270] width 25 height 33
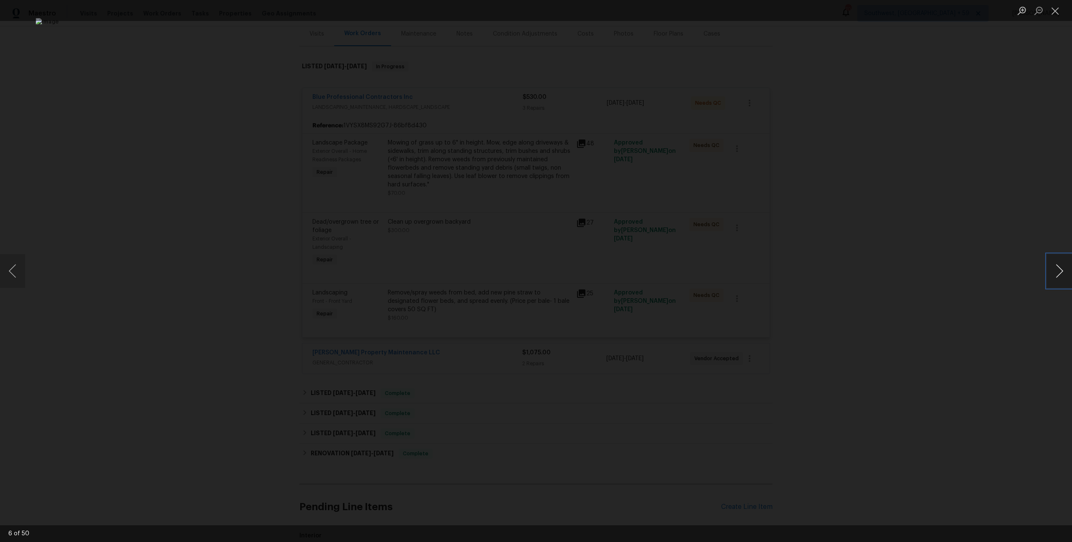
click at [1060, 273] on button "Next image" at bounding box center [1059, 270] width 25 height 33
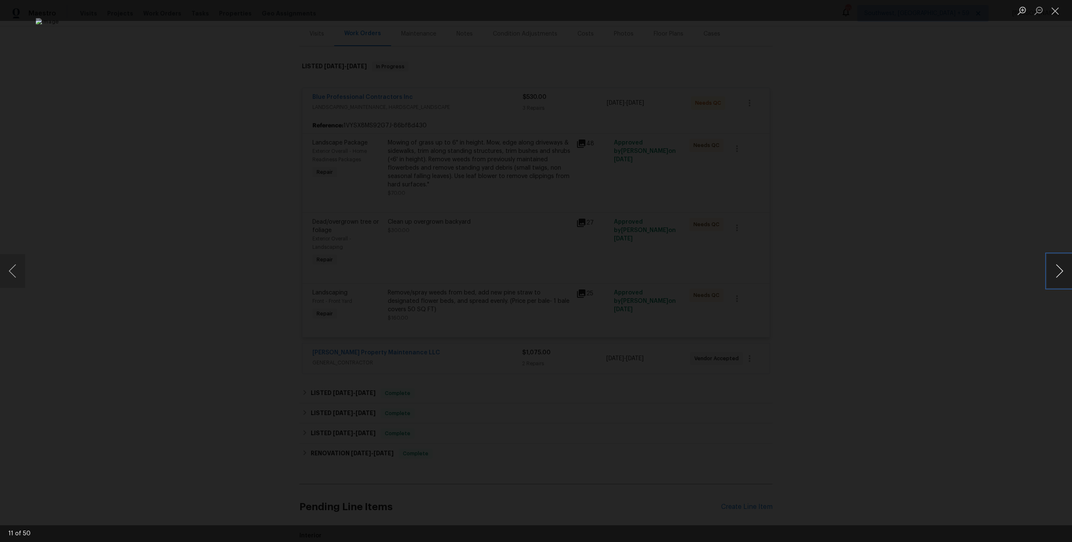
click at [1060, 273] on button "Next image" at bounding box center [1059, 270] width 25 height 33
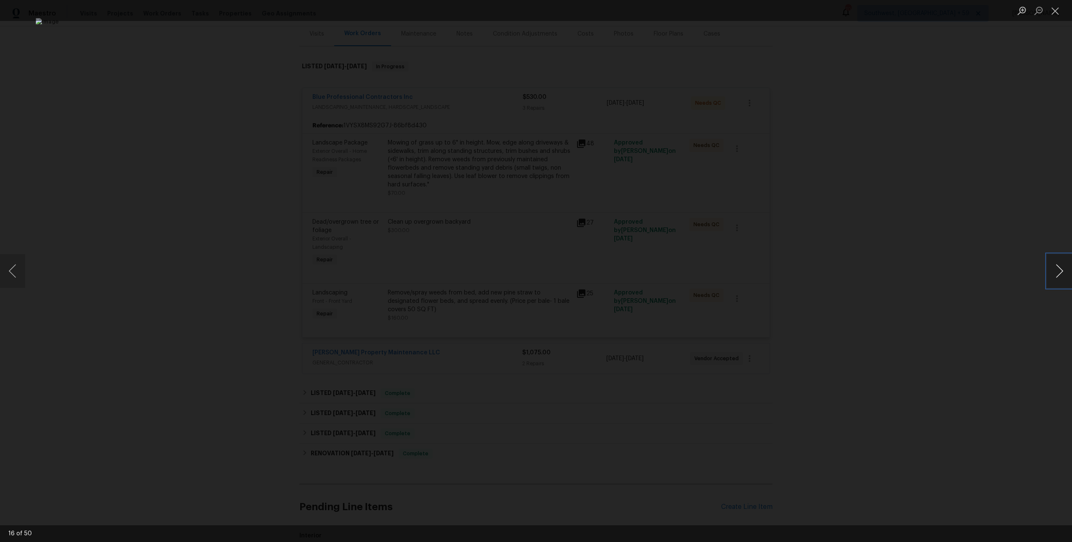
click at [1060, 273] on button "Next image" at bounding box center [1059, 270] width 25 height 33
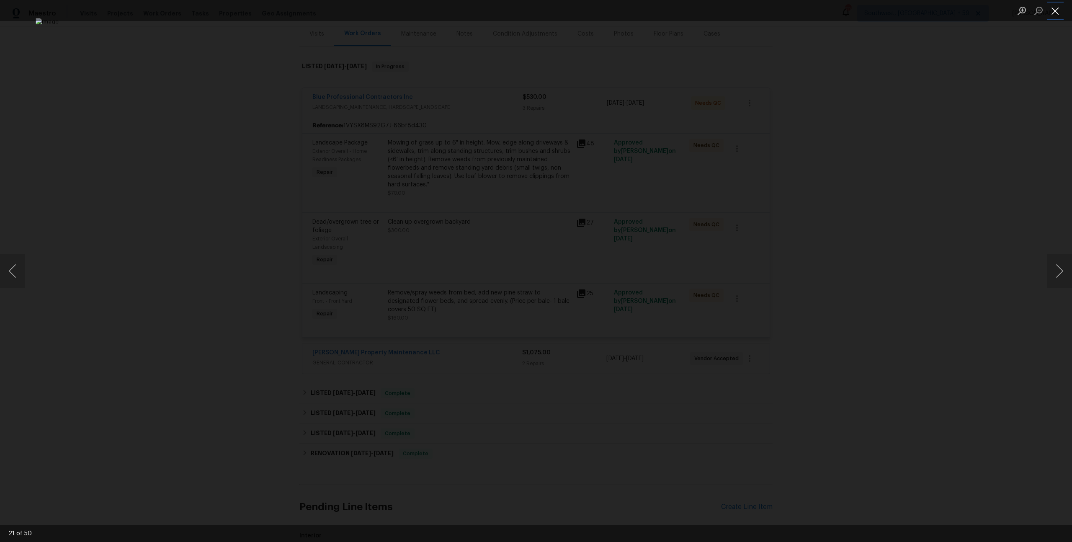
click at [1053, 18] on button "Close lightbox" at bounding box center [1055, 10] width 17 height 15
